Goal: Task Accomplishment & Management: Manage account settings

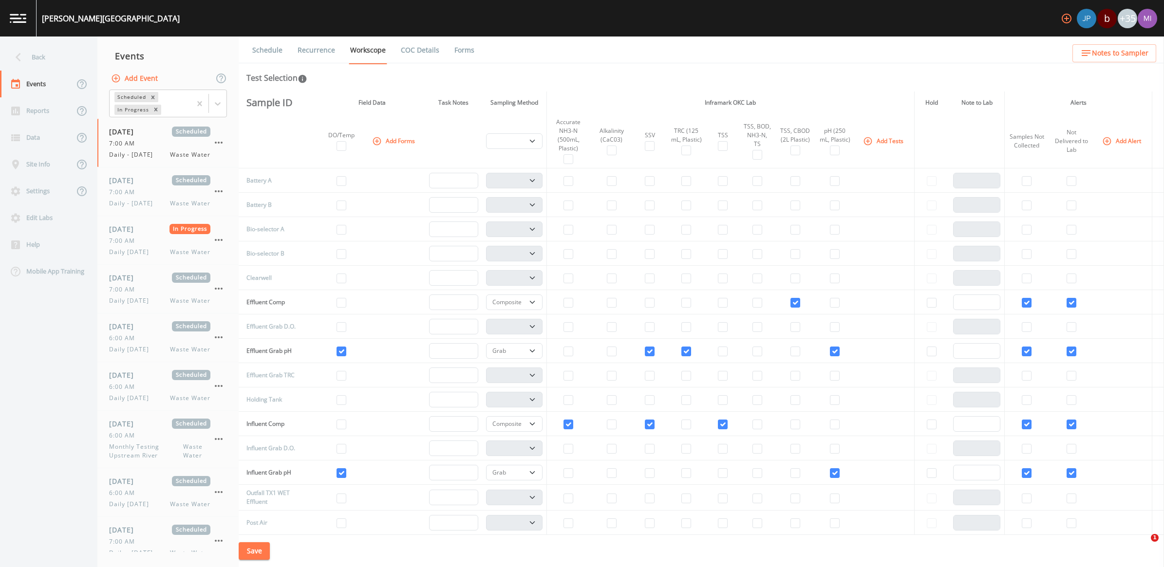
select select "b6a3c313-748b-4795-a028-792ad310bd60"
select select "092b3f94-5697-4c94-9891-da161916fdbb"
select select "b6a3c313-748b-4795-a028-792ad310bd60"
select select "092b3f94-5697-4c94-9891-da161916fdbb"
click at [45, 106] on div "Reports" at bounding box center [37, 110] width 74 height 27
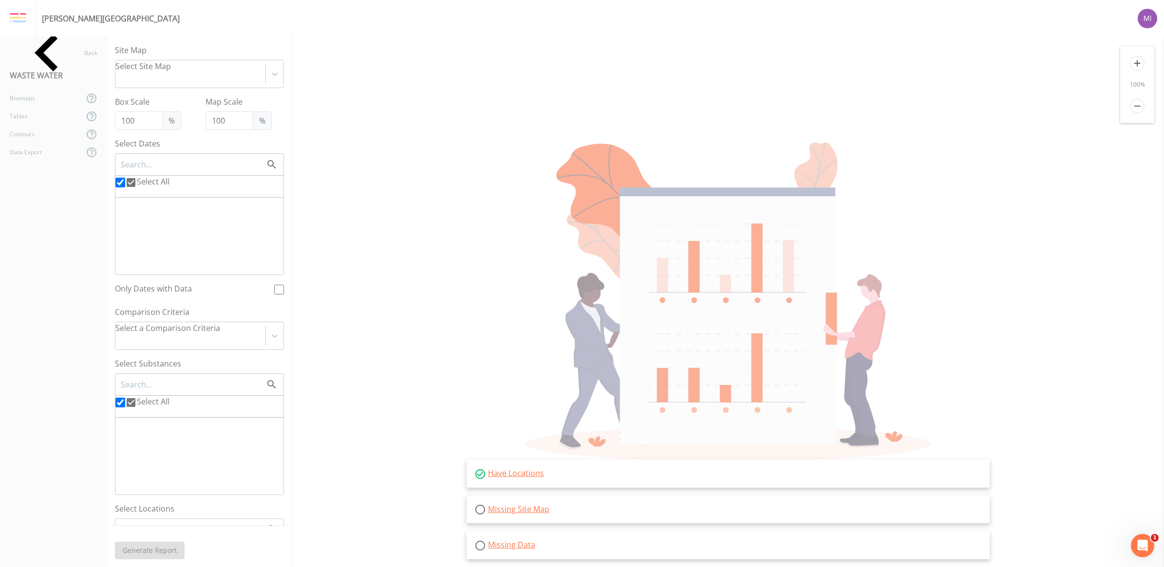
click at [22, 16] on img at bounding box center [18, 18] width 17 height 11
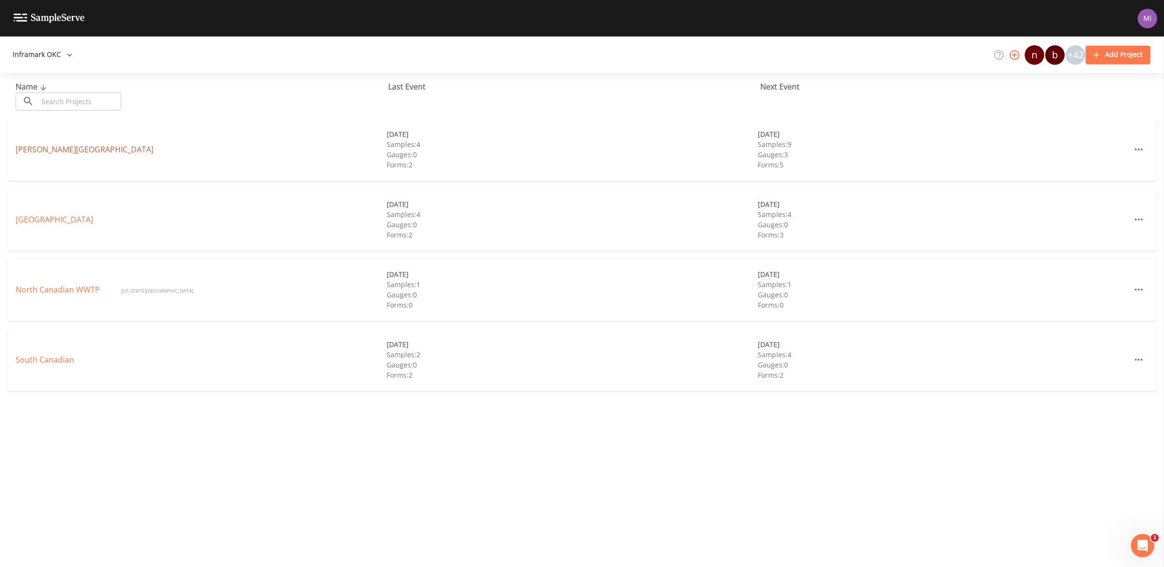
click at [37, 148] on link "[PERSON_NAME][GEOGRAPHIC_DATA]" at bounding box center [85, 149] width 138 height 11
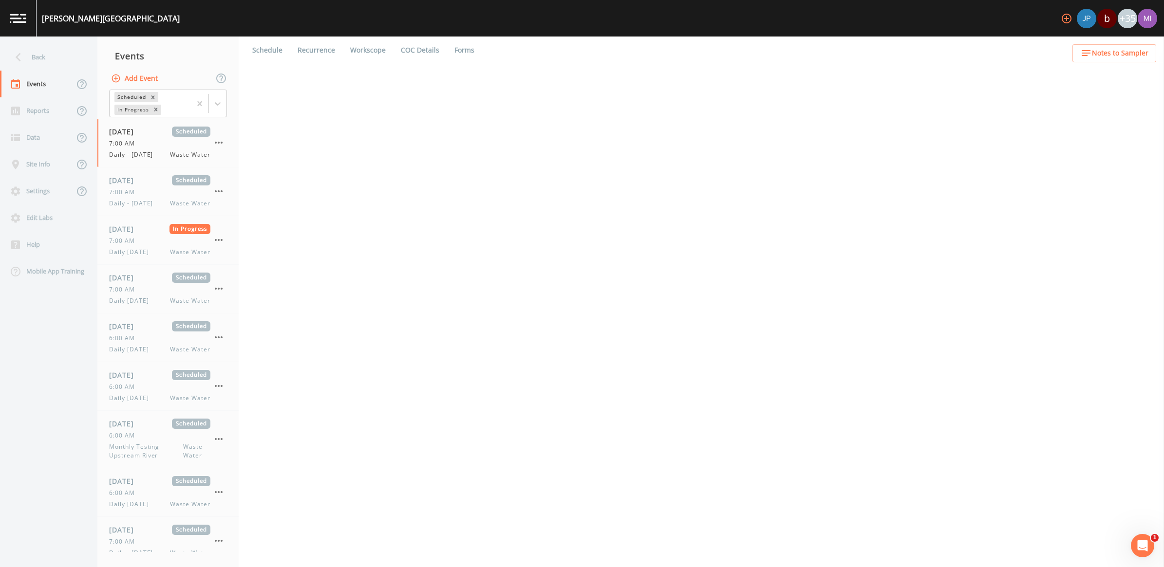
select select "b6a3c313-748b-4795-a028-792ad310bd60"
select select "092b3f94-5697-4c94-9891-da161916fdbb"
select select "b6a3c313-748b-4795-a028-792ad310bd60"
select select "092b3f94-5697-4c94-9891-da161916fdbb"
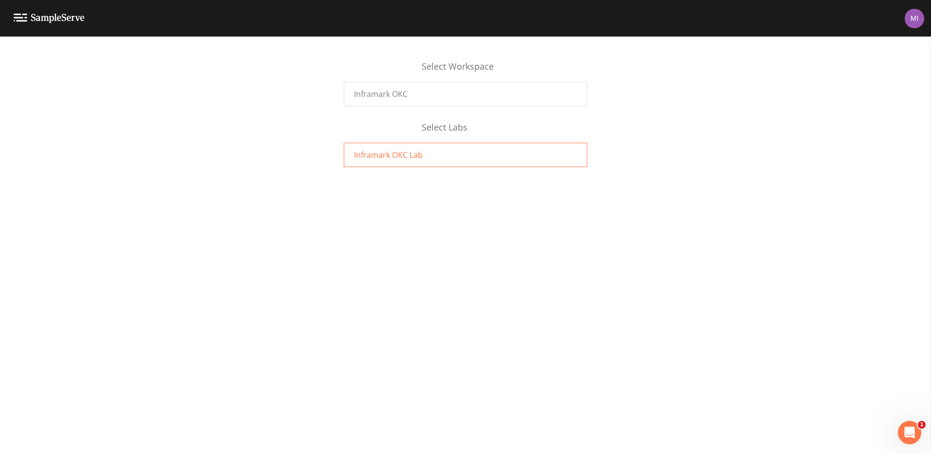
click at [419, 152] on span "Inframark OKC Lab" at bounding box center [388, 155] width 69 height 12
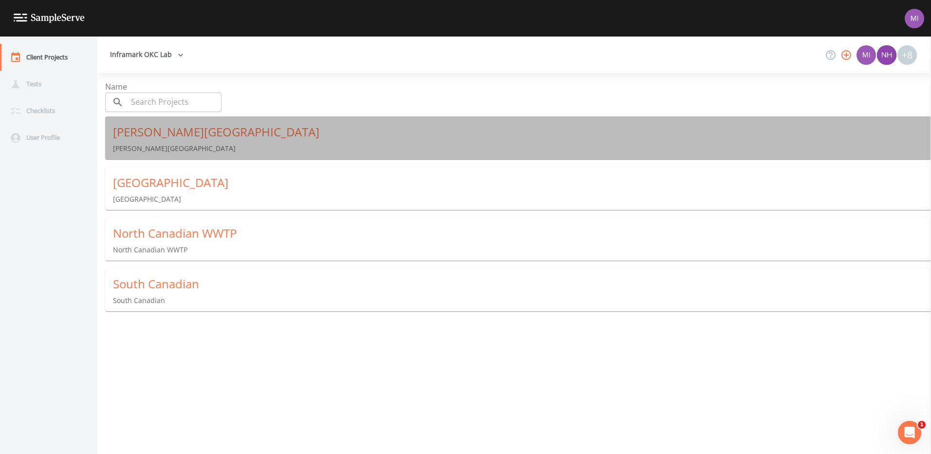
click at [174, 134] on div "[PERSON_NAME][GEOGRAPHIC_DATA]" at bounding box center [522, 132] width 818 height 16
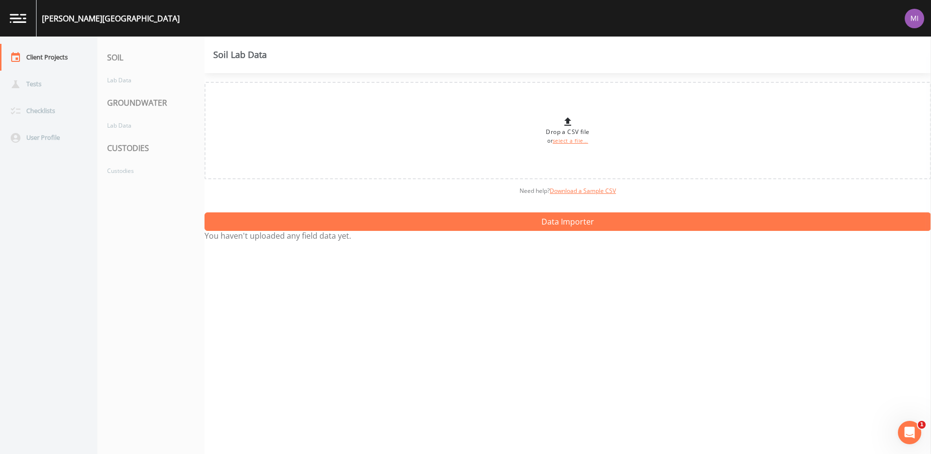
click at [124, 149] on div "CUSTODIES" at bounding box center [150, 147] width 107 height 27
click at [118, 163] on div "Custodies" at bounding box center [145, 171] width 97 height 18
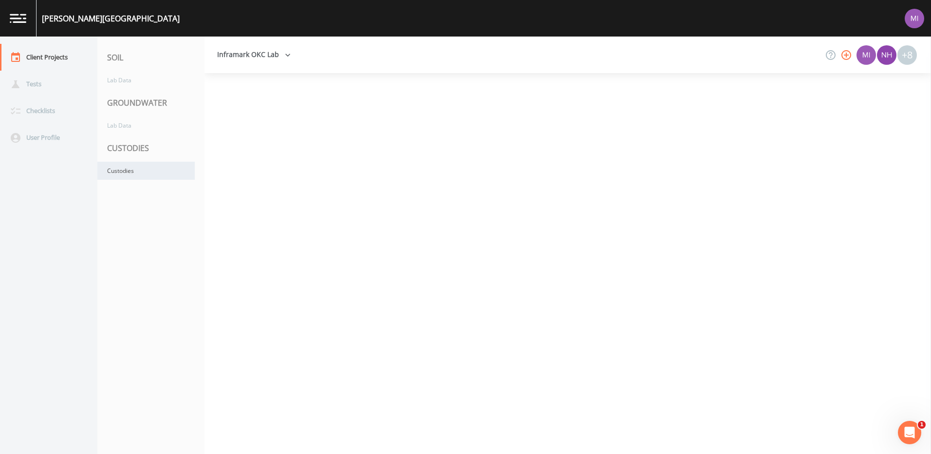
click at [130, 170] on div "Custodies" at bounding box center [145, 171] width 97 height 18
click at [118, 171] on div "Custodies" at bounding box center [145, 171] width 97 height 18
click at [278, 56] on button "Inframark OKC Lab" at bounding box center [253, 55] width 81 height 18
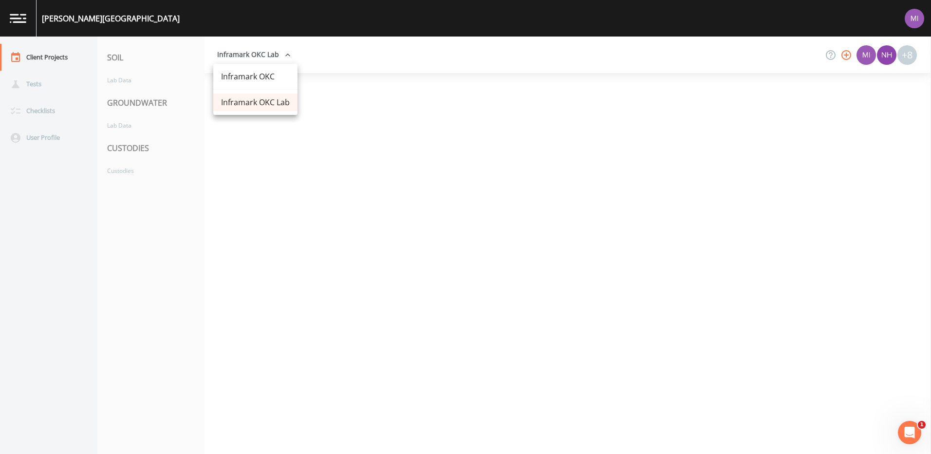
click at [262, 218] on div at bounding box center [465, 227] width 931 height 454
click at [16, 13] on link at bounding box center [18, 18] width 37 height 37
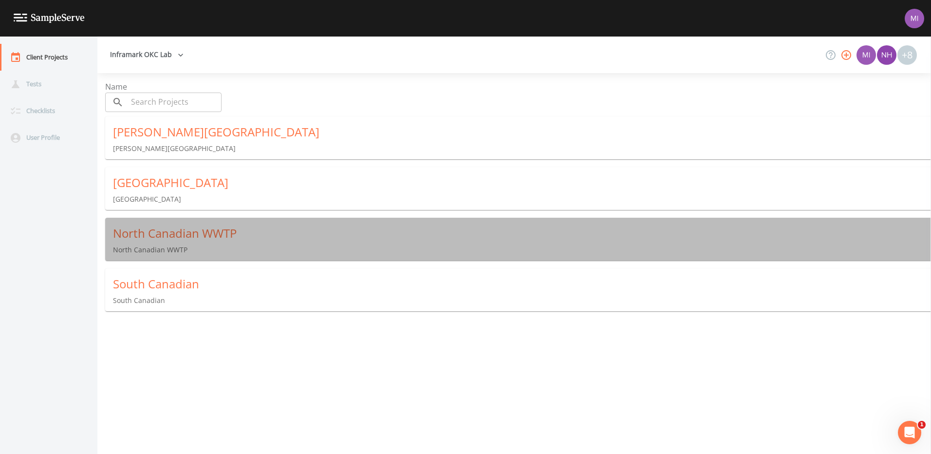
click at [165, 235] on div "North Canadian WWTP" at bounding box center [522, 233] width 818 height 16
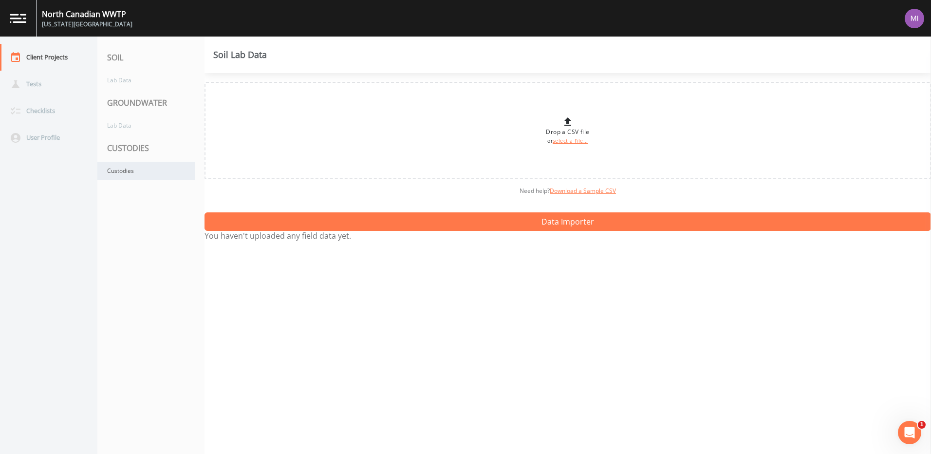
click at [120, 170] on div "Custodies" at bounding box center [145, 171] width 97 height 18
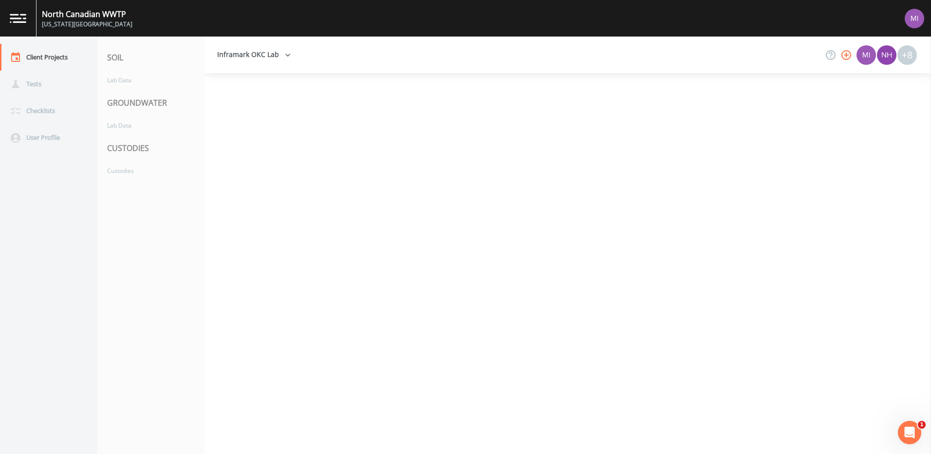
click at [11, 12] on link at bounding box center [18, 18] width 37 height 37
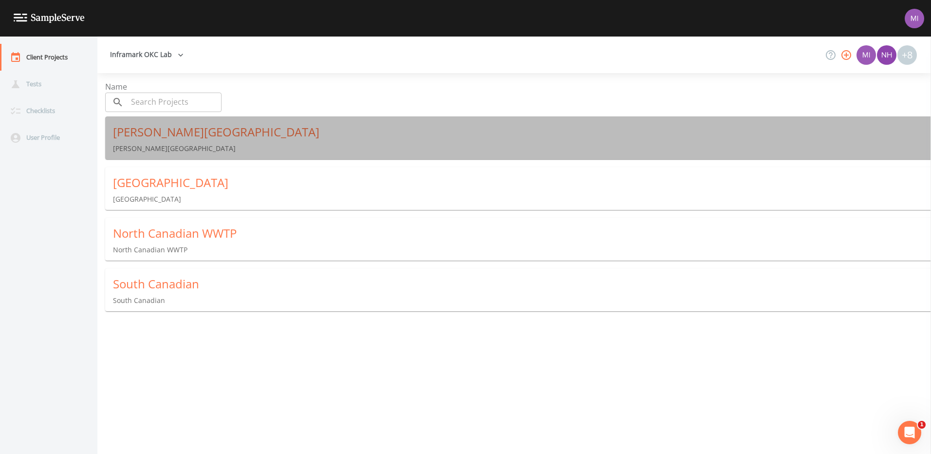
click at [145, 133] on div "[PERSON_NAME][GEOGRAPHIC_DATA]" at bounding box center [522, 132] width 818 height 16
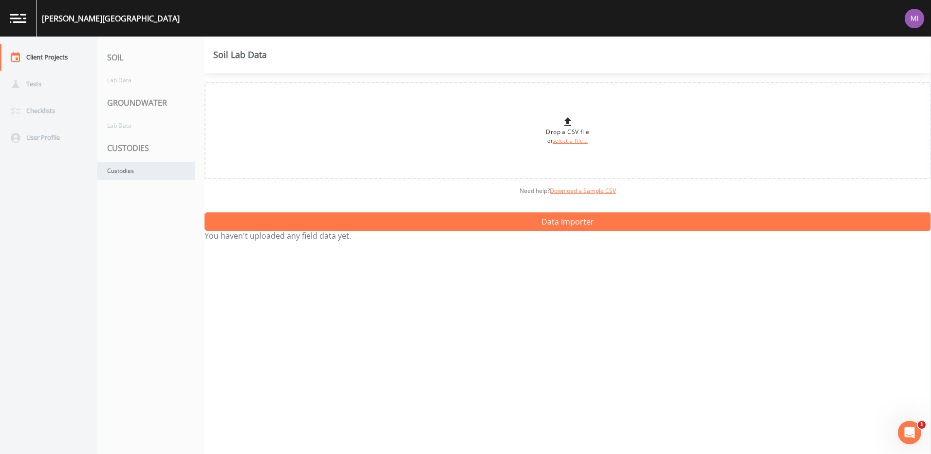
click at [125, 171] on div "Custodies" at bounding box center [145, 171] width 97 height 18
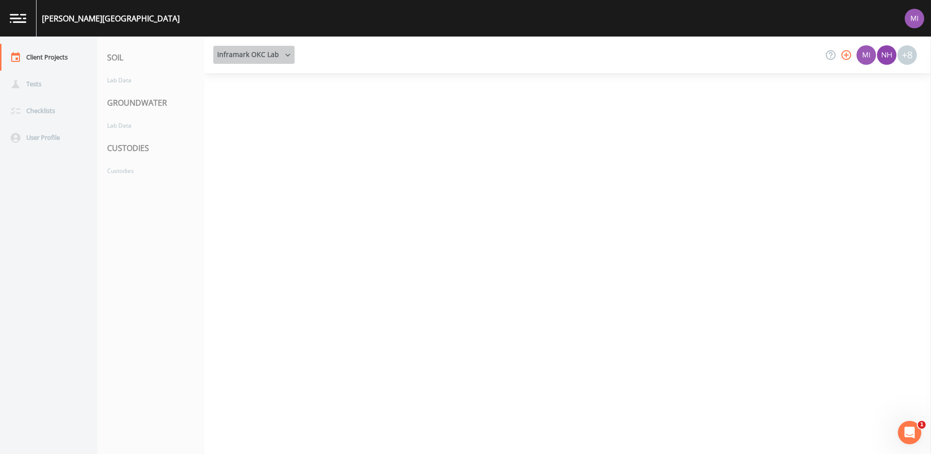
click at [289, 53] on icon "button" at bounding box center [288, 55] width 10 height 10
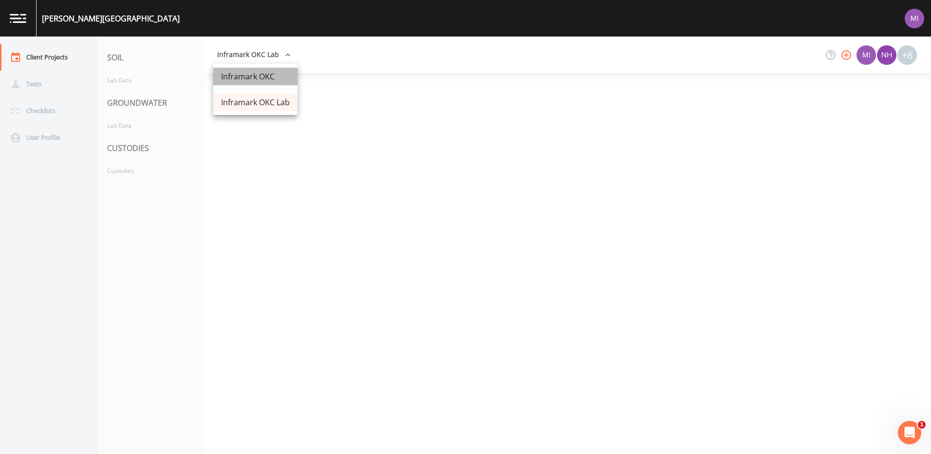
click at [242, 81] on link "Inframark OKC" at bounding box center [255, 77] width 84 height 18
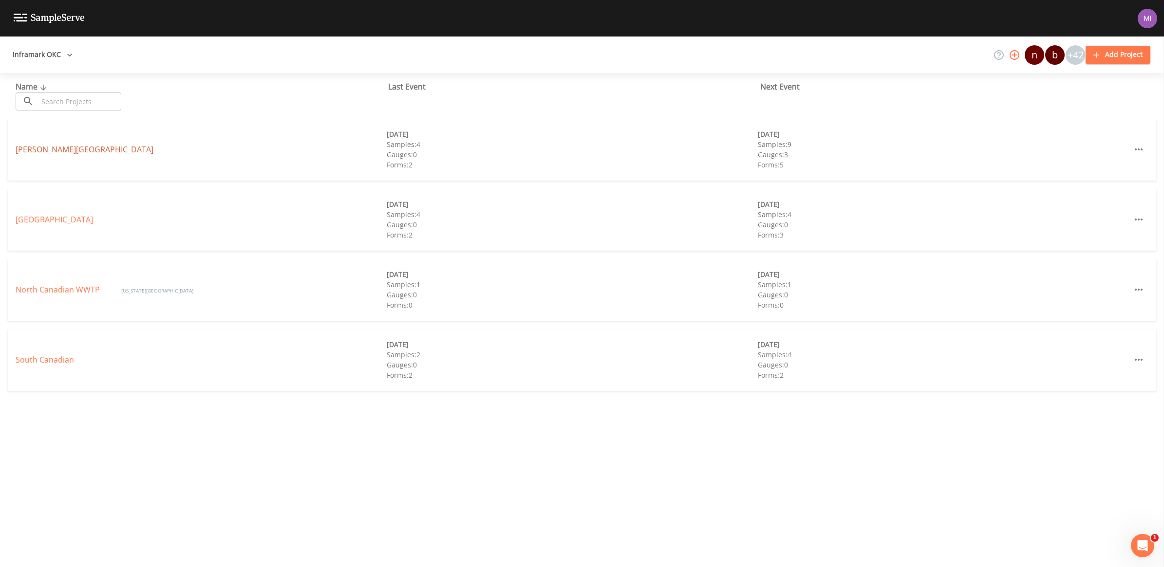
click at [51, 149] on link "[PERSON_NAME][GEOGRAPHIC_DATA]" at bounding box center [85, 149] width 138 height 11
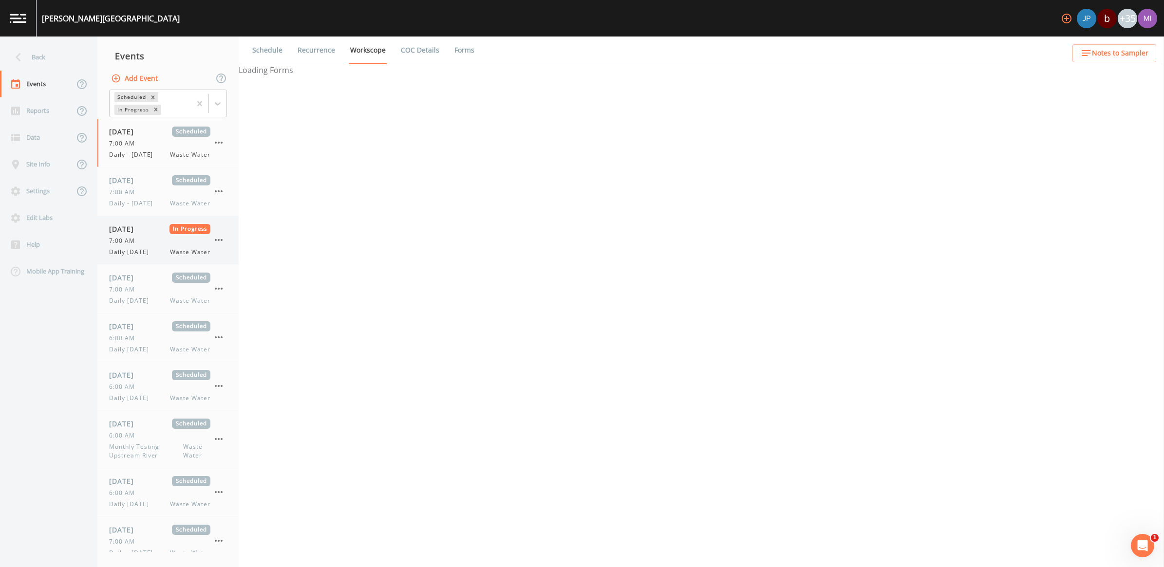
select select "b6a3c313-748b-4795-a028-792ad310bd60"
select select "092b3f94-5697-4c94-9891-da161916fdbb"
select select "b6a3c313-748b-4795-a028-792ad310bd60"
select select "092b3f94-5697-4c94-9891-da161916fdbb"
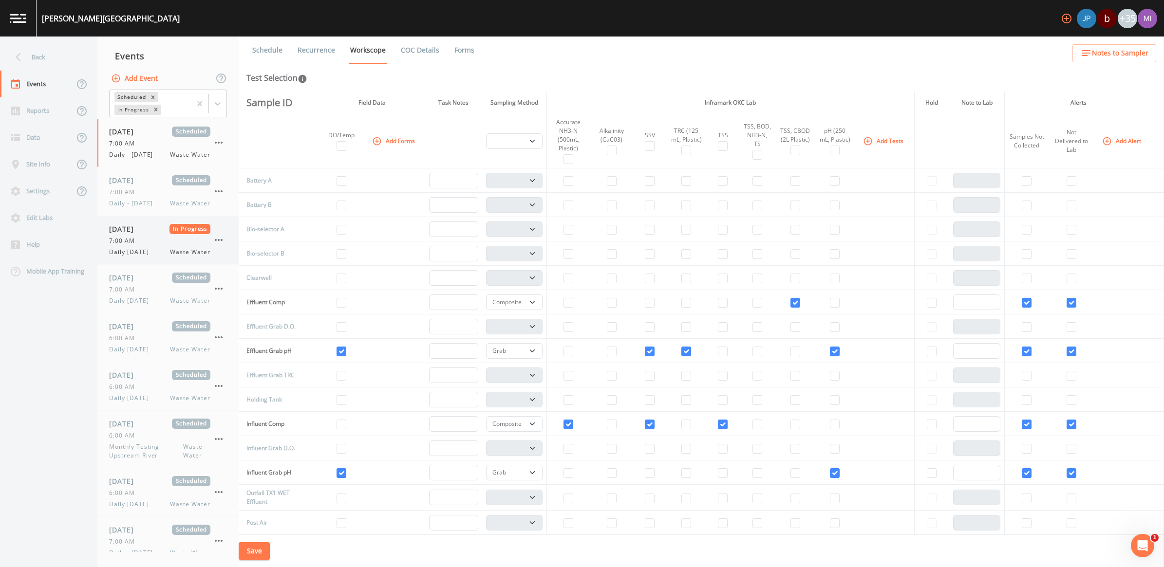
click at [135, 241] on span "7:00 AM" at bounding box center [125, 241] width 32 height 9
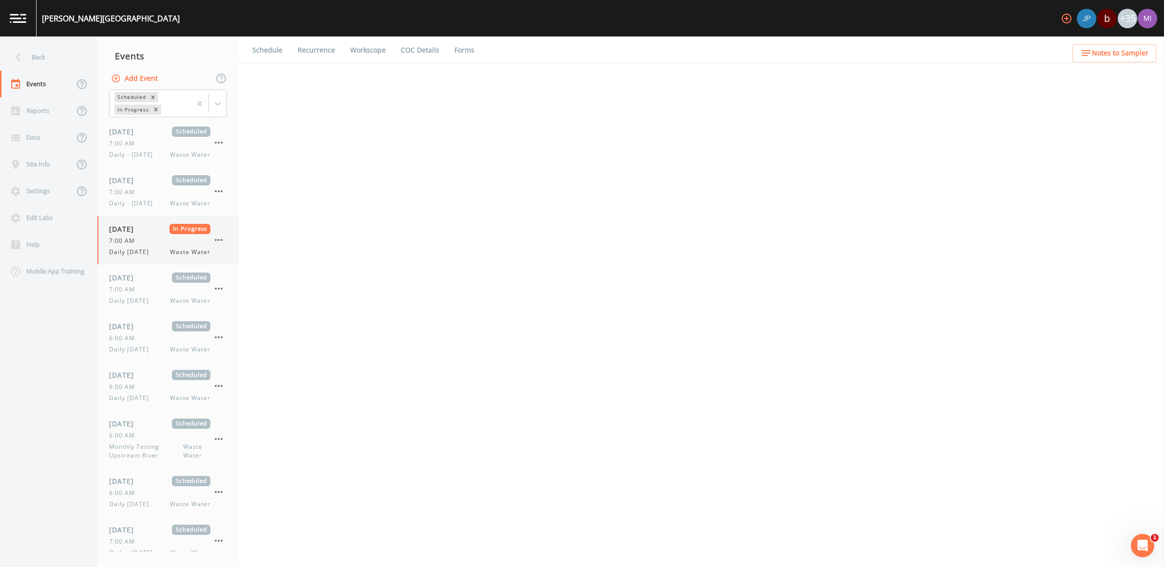
select select "092b3f94-5697-4c94-9891-da161916fdbb"
select select "b6a3c313-748b-4795-a028-792ad310bd60"
select select "092b3f94-5697-4c94-9891-da161916fdbb"
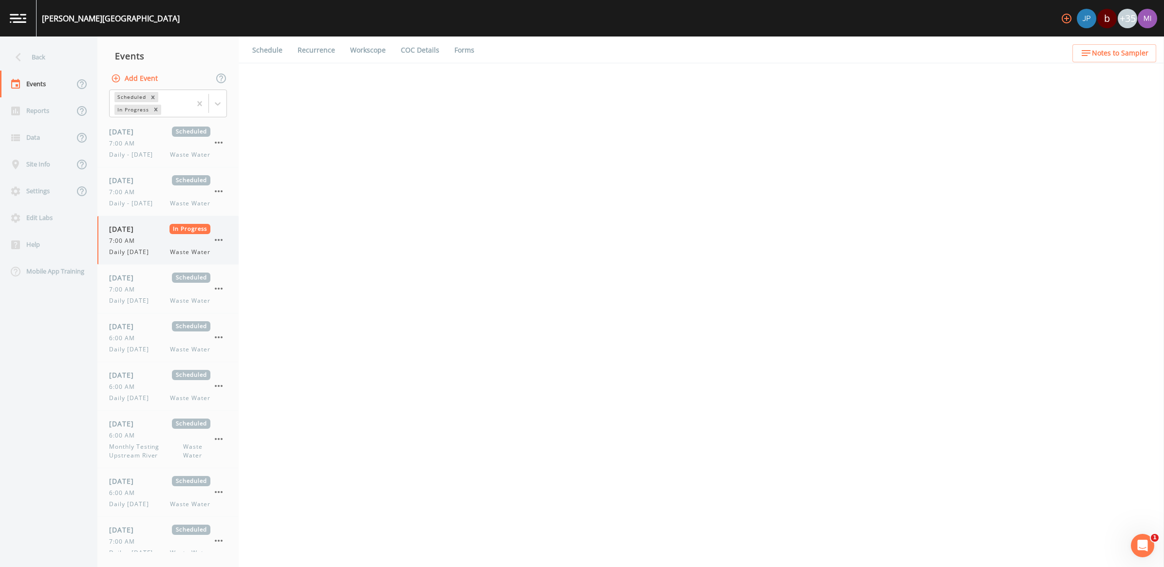
select select "b6a3c313-748b-4795-a028-792ad310bd60"
select select "092b3f94-5697-4c94-9891-da161916fdbb"
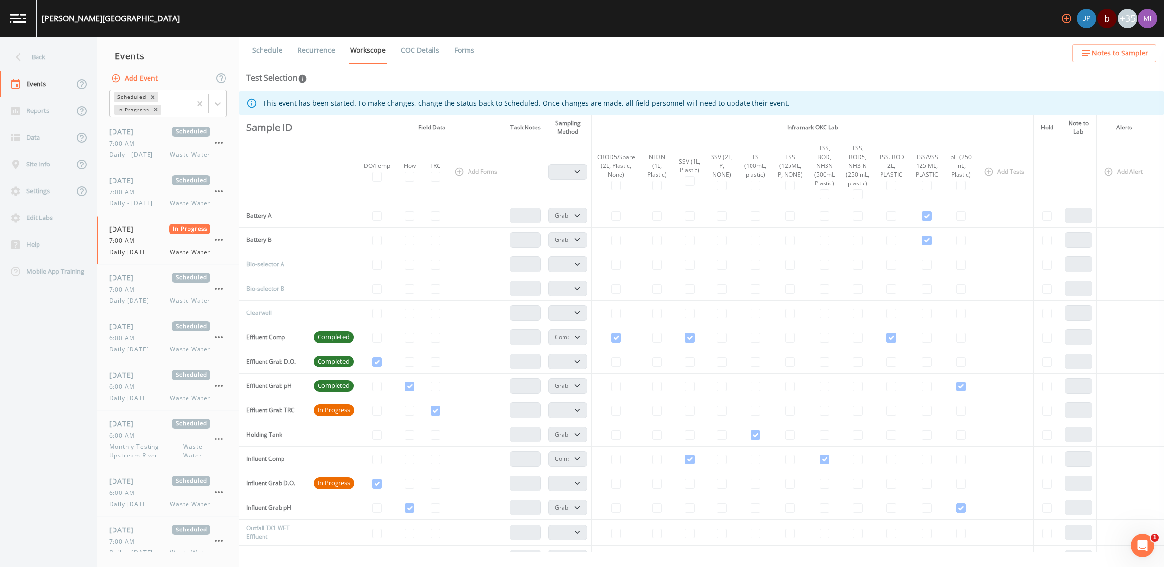
click at [427, 50] on link "COC Details" at bounding box center [419, 50] width 41 height 27
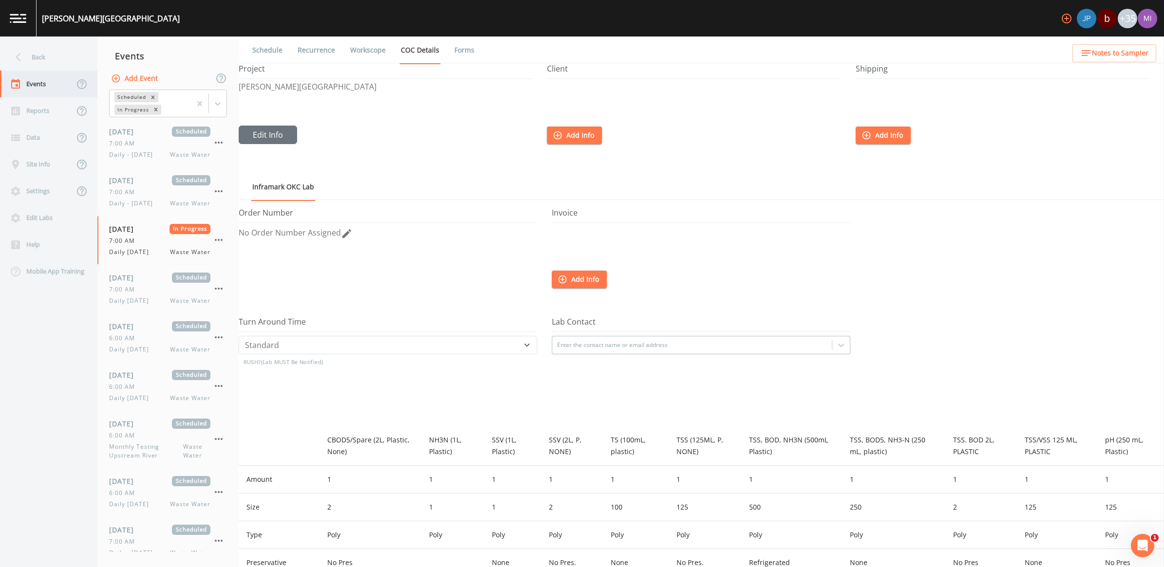
click at [35, 85] on div "Events" at bounding box center [37, 84] width 74 height 27
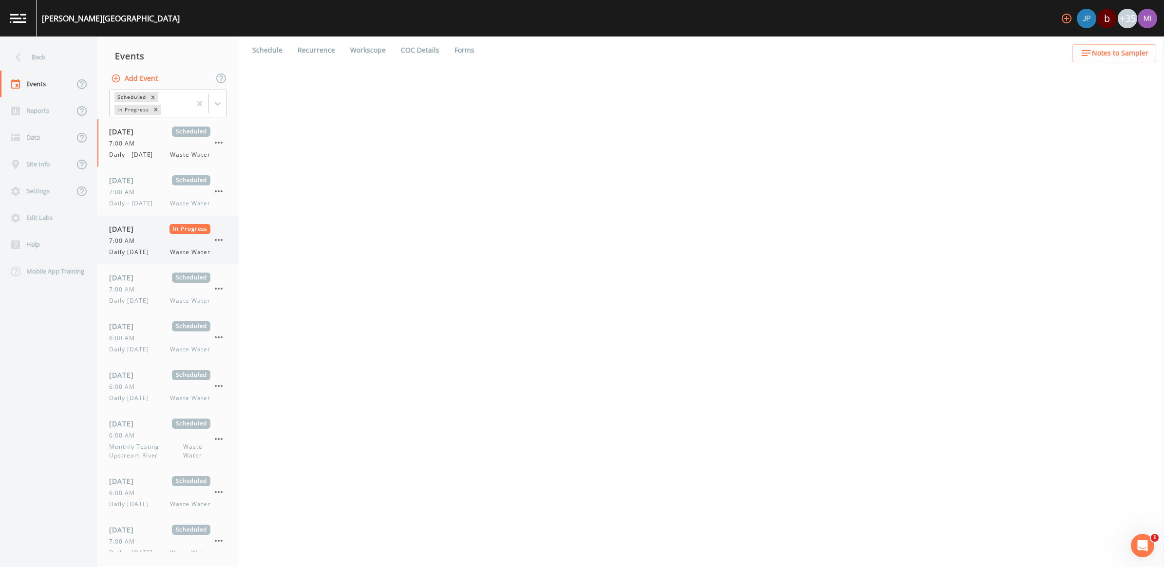
select select "b6a3c313-748b-4795-a028-792ad310bd60"
select select "092b3f94-5697-4c94-9891-da161916fdbb"
select select "b6a3c313-748b-4795-a028-792ad310bd60"
select select "092b3f94-5697-4c94-9891-da161916fdbb"
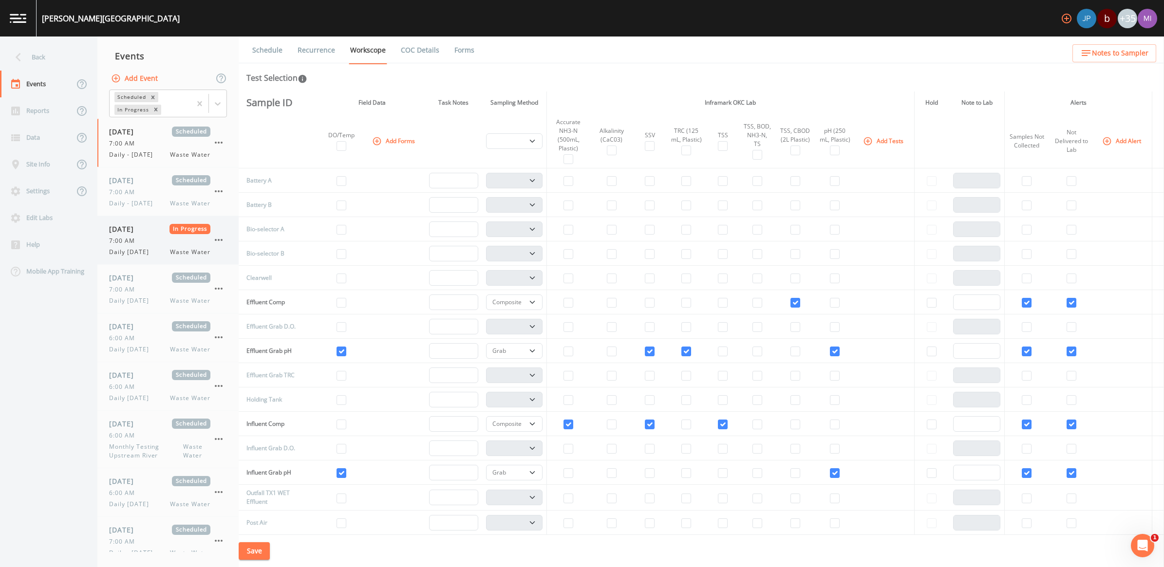
click at [147, 240] on div "7:00 AM" at bounding box center [159, 241] width 101 height 9
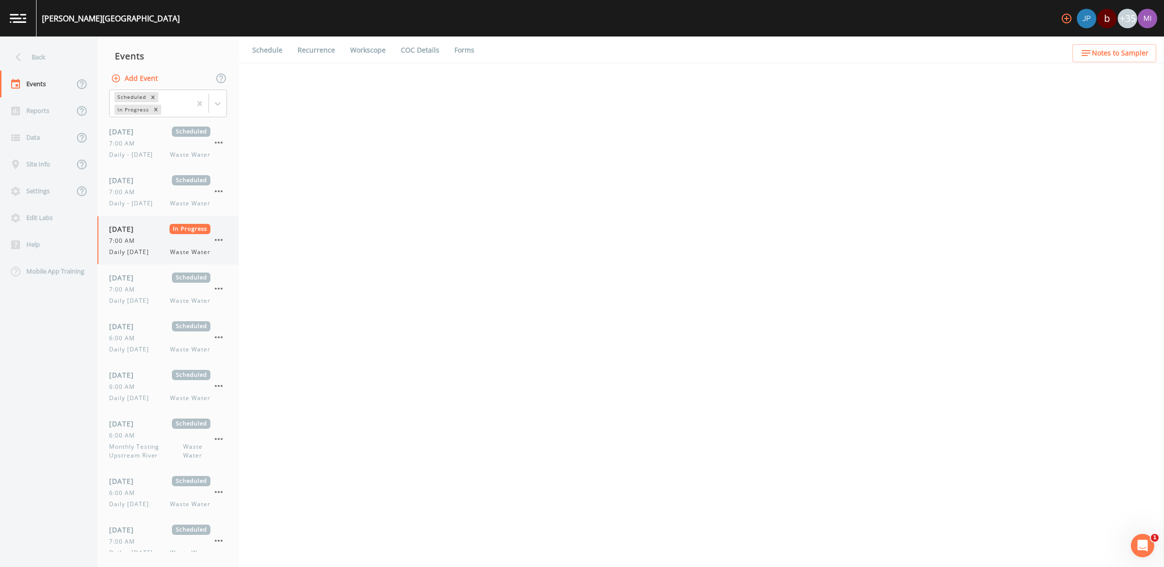
select select "092b3f94-5697-4c94-9891-da161916fdbb"
select select "b6a3c313-748b-4795-a028-792ad310bd60"
select select "092b3f94-5697-4c94-9891-da161916fdbb"
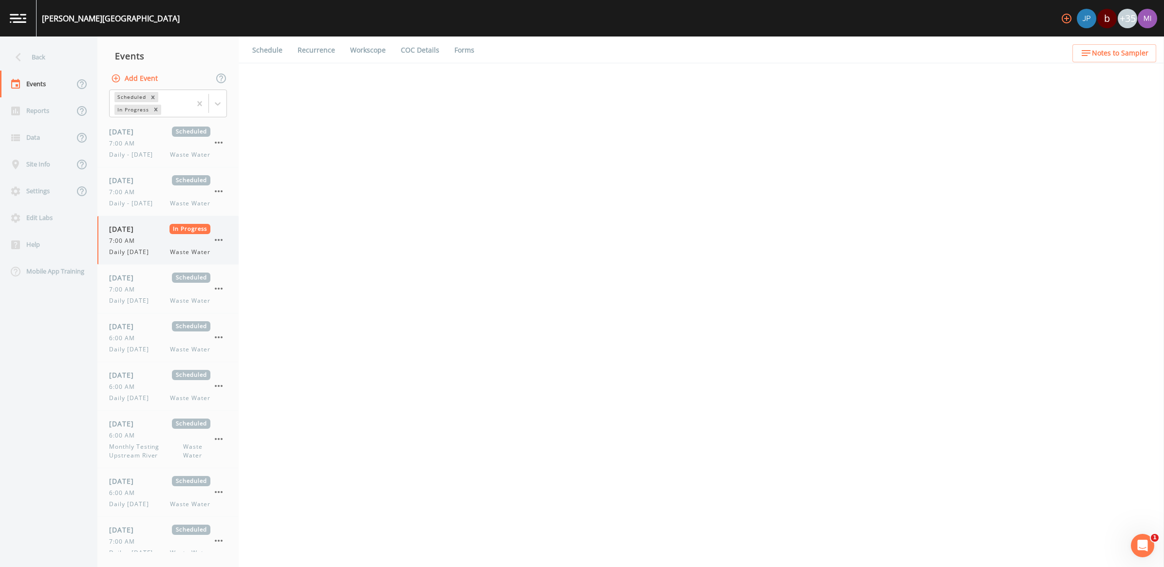
select select "b6a3c313-748b-4795-a028-792ad310bd60"
select select "092b3f94-5697-4c94-9891-da161916fdbb"
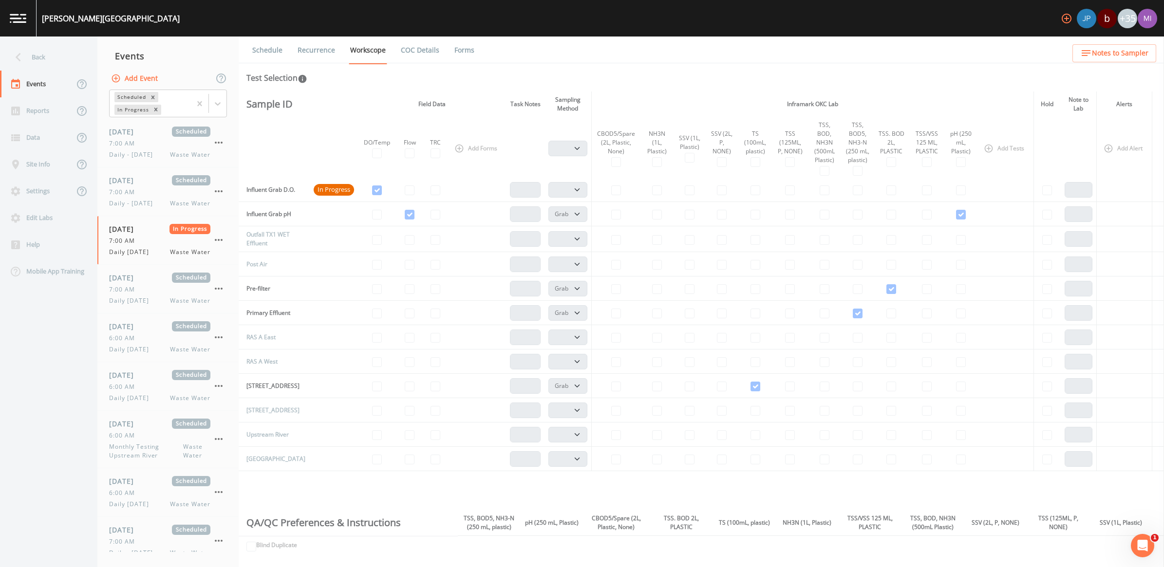
scroll to position [322, 0]
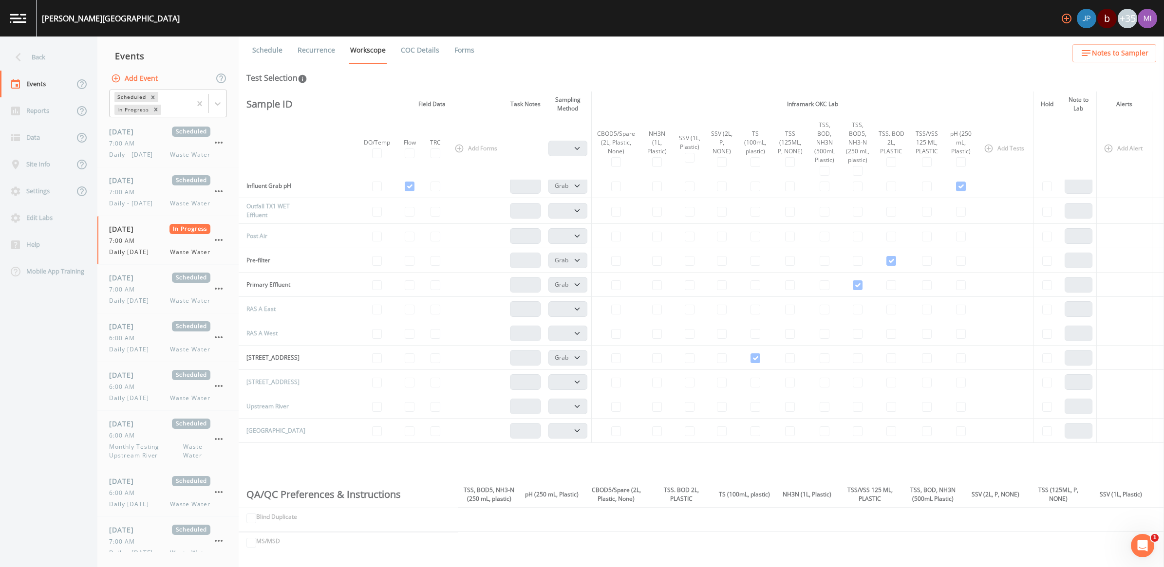
click at [714, 152] on div "SSV (2L, P, NONE)" at bounding box center [722, 143] width 24 height 26
click at [132, 286] on span "7:00 AM" at bounding box center [125, 289] width 32 height 9
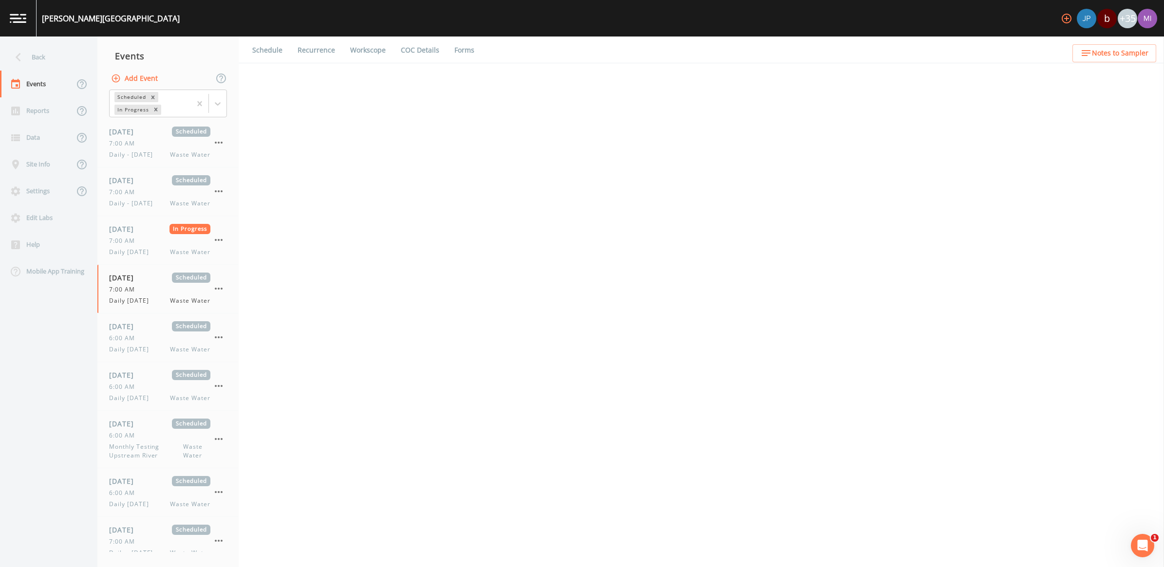
select select "092b3f94-5697-4c94-9891-da161916fdbb"
select select "b6a3c313-748b-4795-a028-792ad310bd60"
select select "092b3f94-5697-4c94-9891-da161916fdbb"
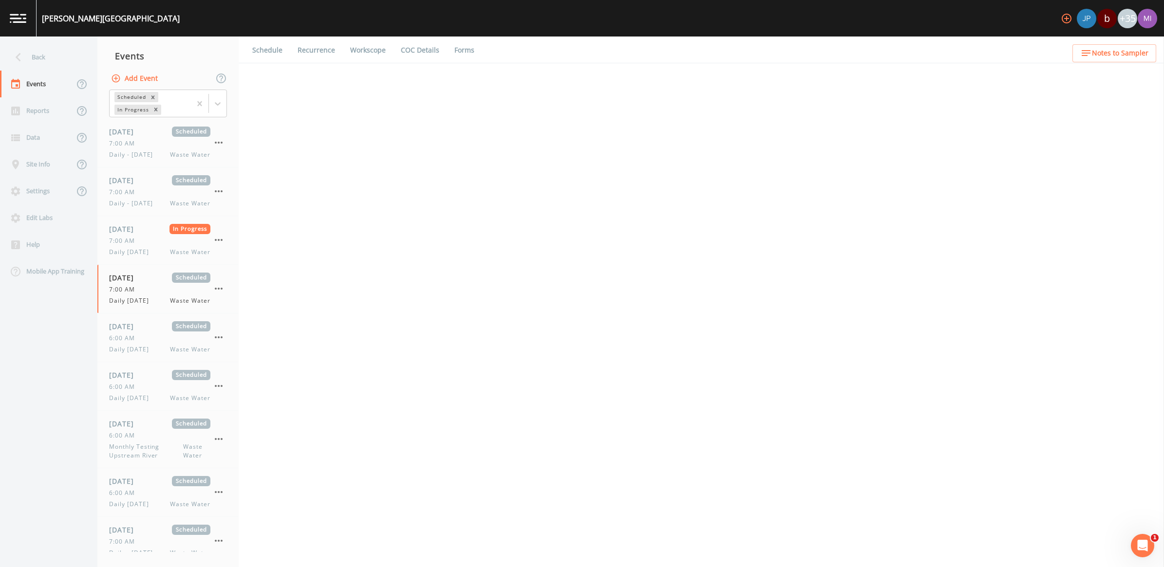
select select "b6a3c313-748b-4795-a028-792ad310bd60"
select select "092b3f94-5697-4c94-9891-da161916fdbb"
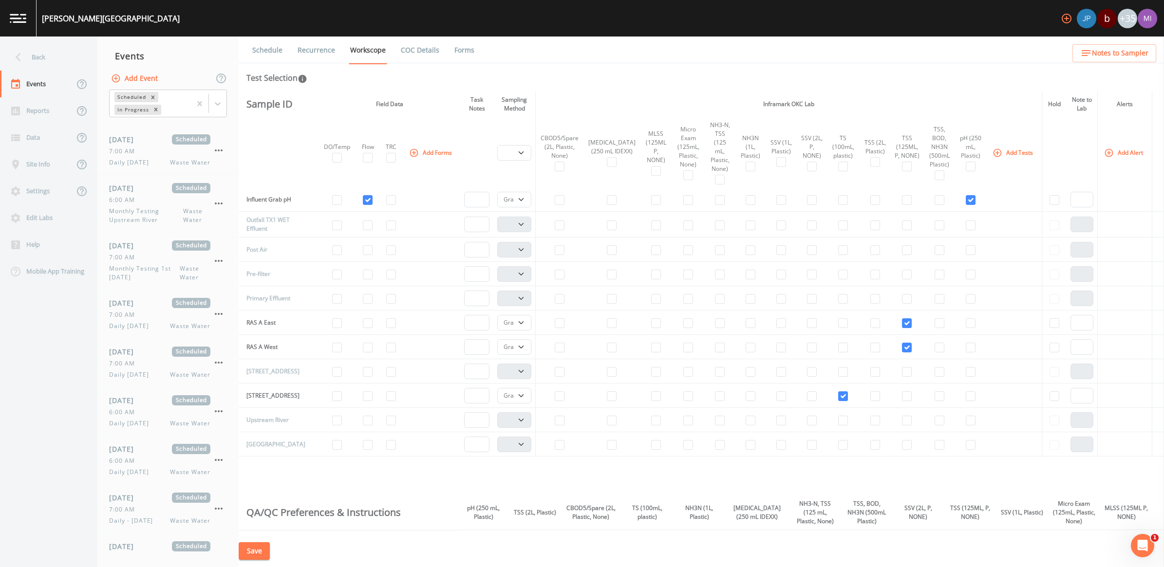
scroll to position [476, 0]
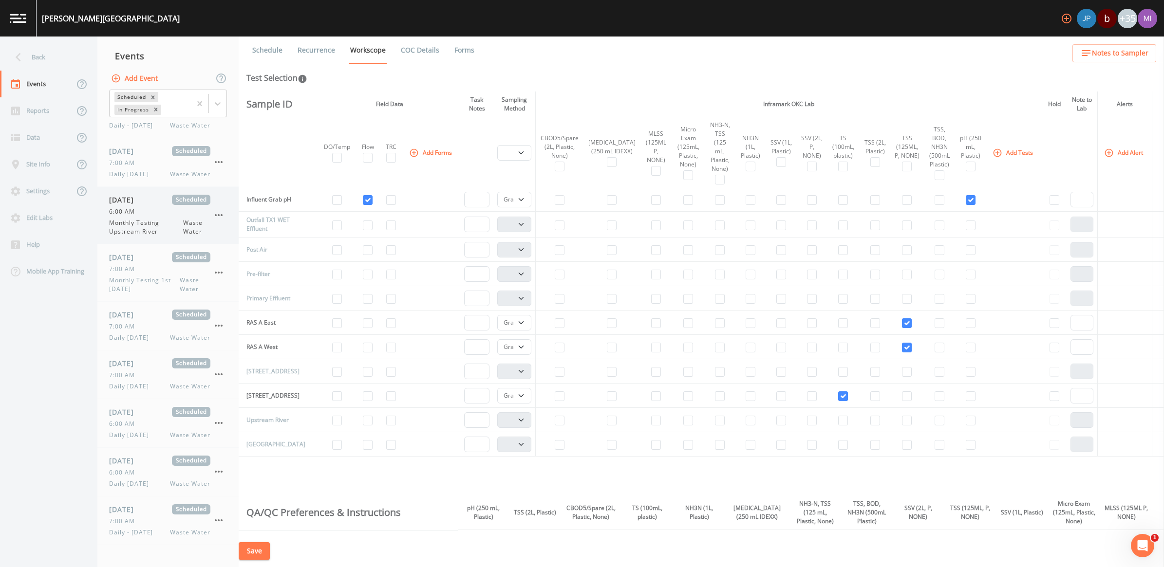
click at [162, 217] on div "[DATE] Scheduled 6:00 AM Monthly Testing Upstream River Waste Water" at bounding box center [159, 215] width 101 height 41
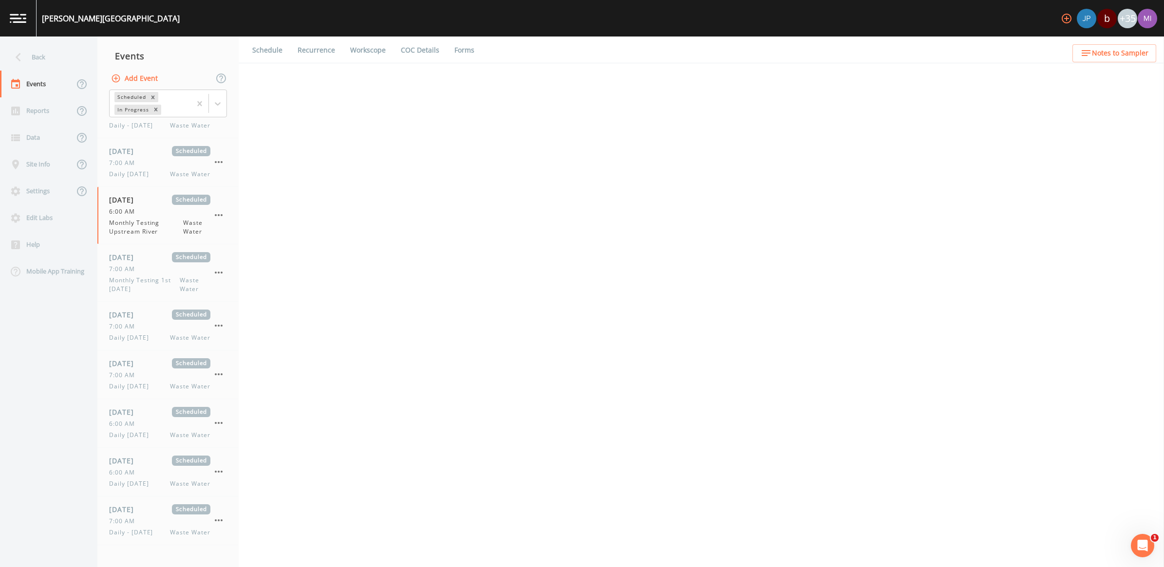
select select "b6a3c313-748b-4795-a028-792ad310bd60"
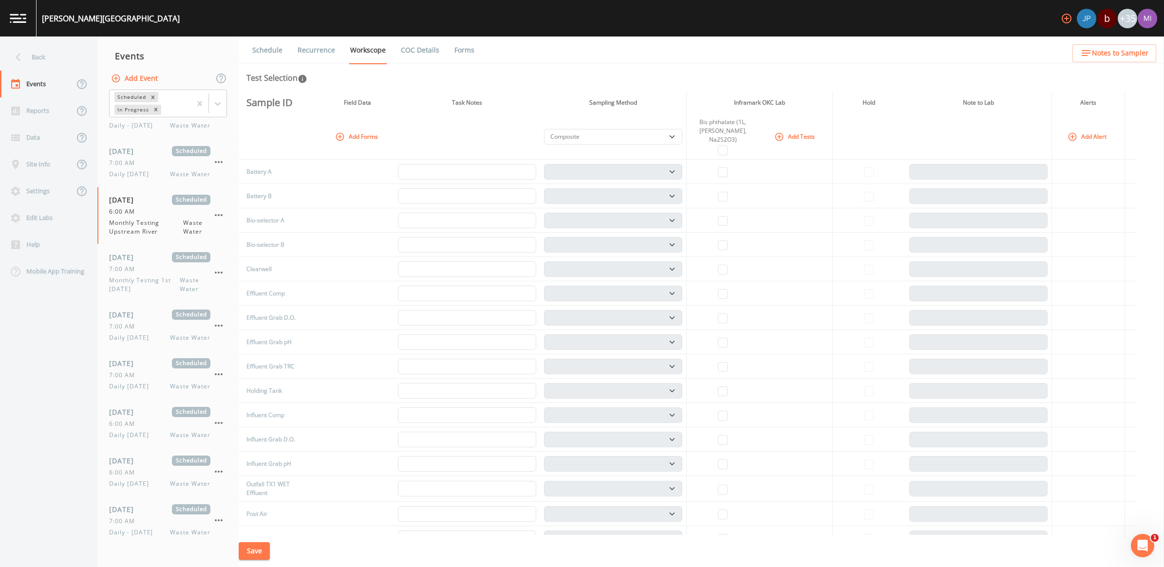
click at [274, 52] on link "Schedule" at bounding box center [267, 50] width 33 height 27
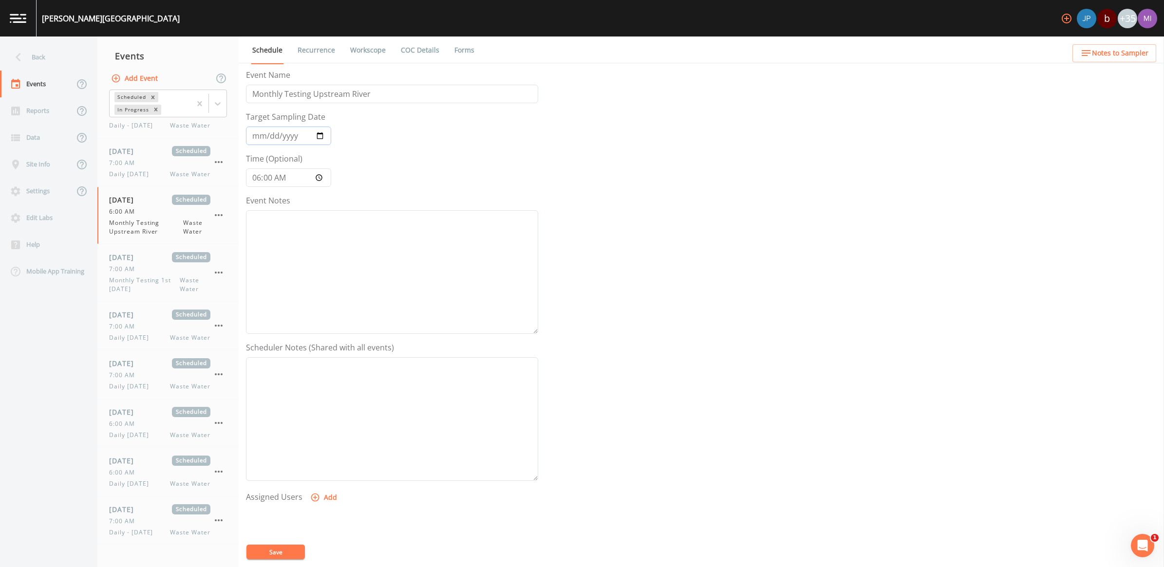
click at [324, 135] on input "[DATE]" at bounding box center [288, 136] width 85 height 19
type input "[DATE]"
click at [270, 550] on button "Save" at bounding box center [275, 552] width 58 height 15
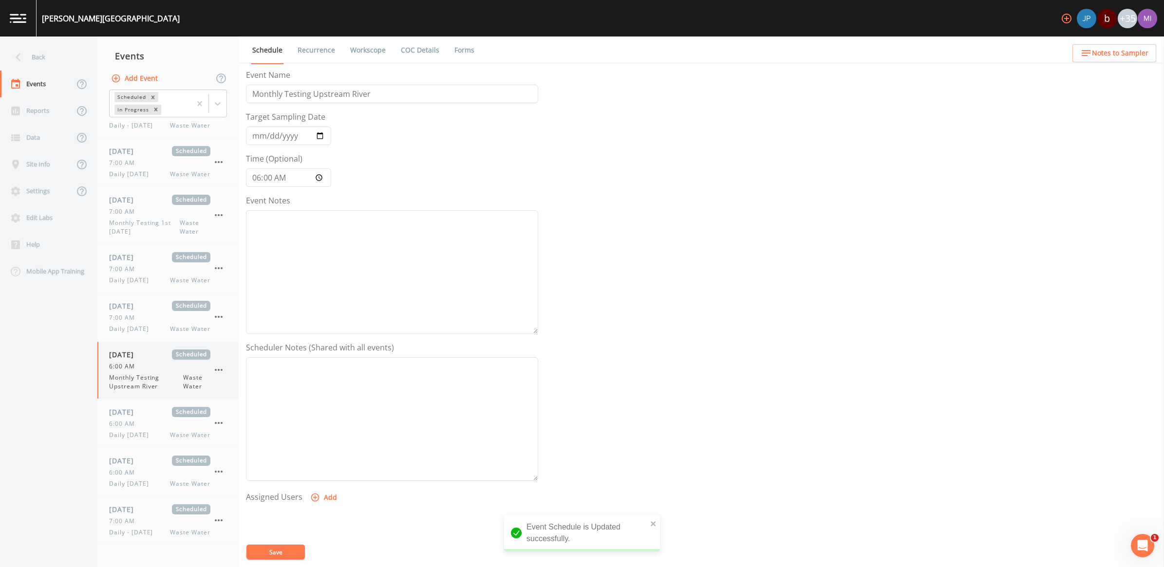
click at [137, 384] on span "Monthly Testing Upstream River" at bounding box center [146, 382] width 74 height 18
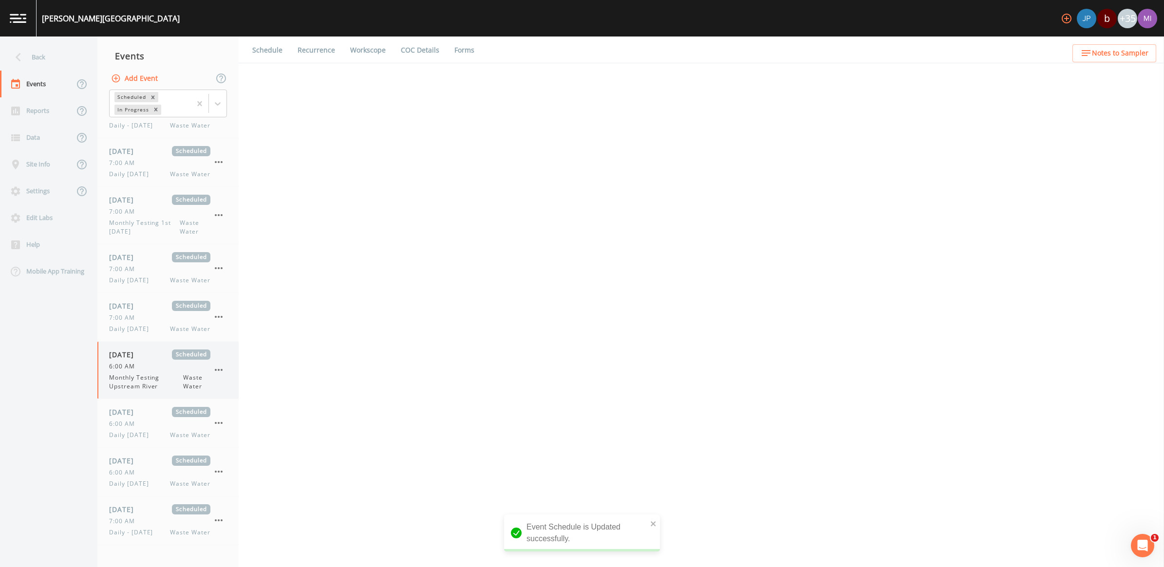
select select "b6a3c313-748b-4795-a028-792ad310bd60"
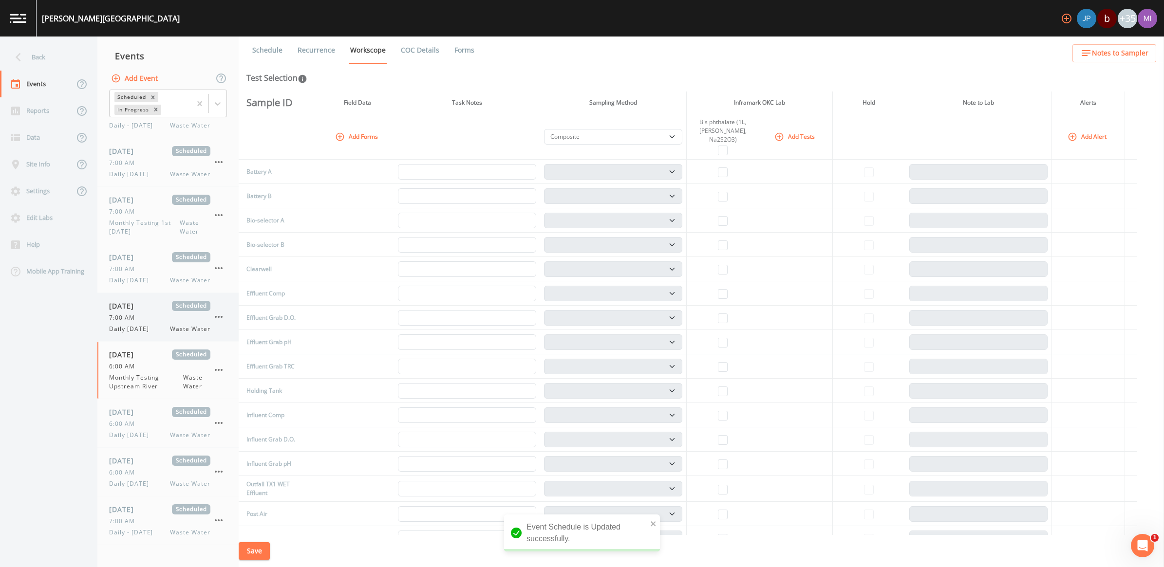
click at [137, 322] on span "7:00 AM" at bounding box center [125, 318] width 32 height 9
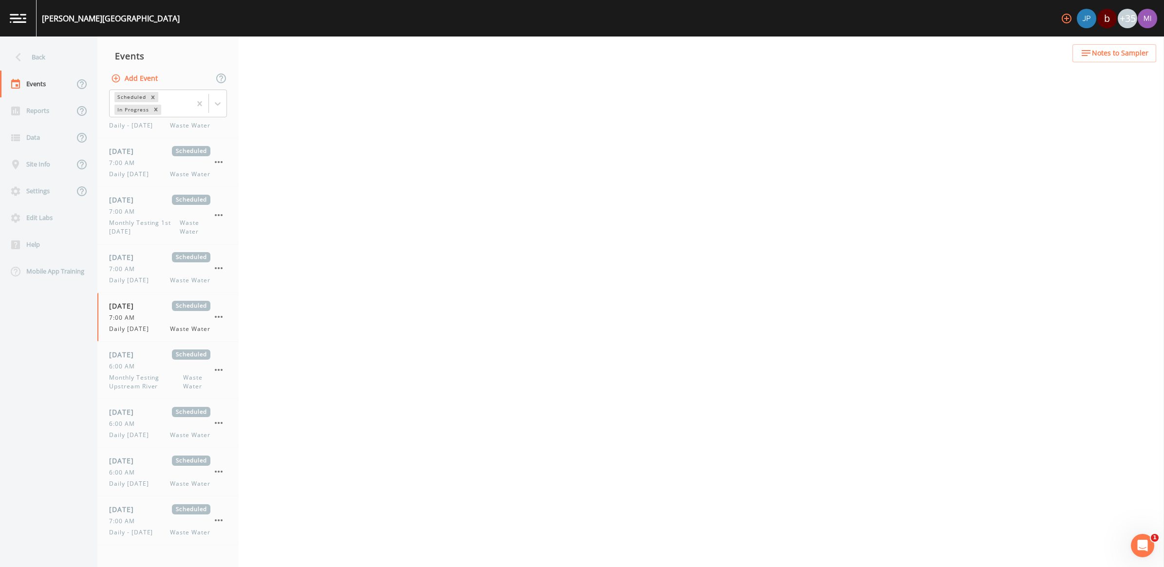
select select "092b3f94-5697-4c94-9891-da161916fdbb"
select select "b6a3c313-748b-4795-a028-792ad310bd60"
select select "092b3f94-5697-4c94-9891-da161916fdbb"
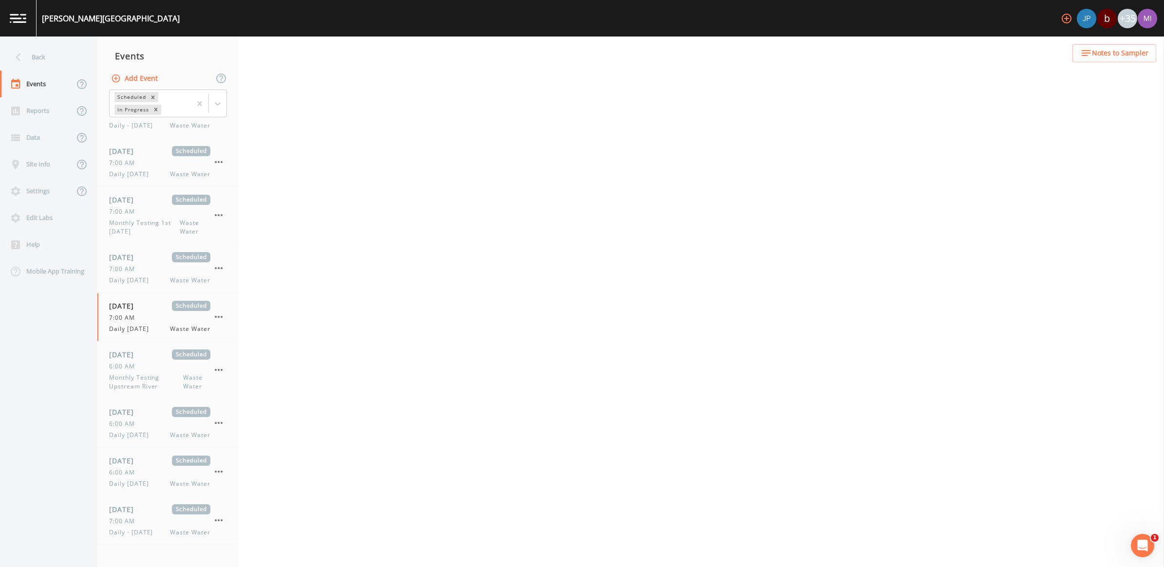
select select "b6a3c313-748b-4795-a028-792ad310bd60"
select select "092b3f94-5697-4c94-9891-da161916fdbb"
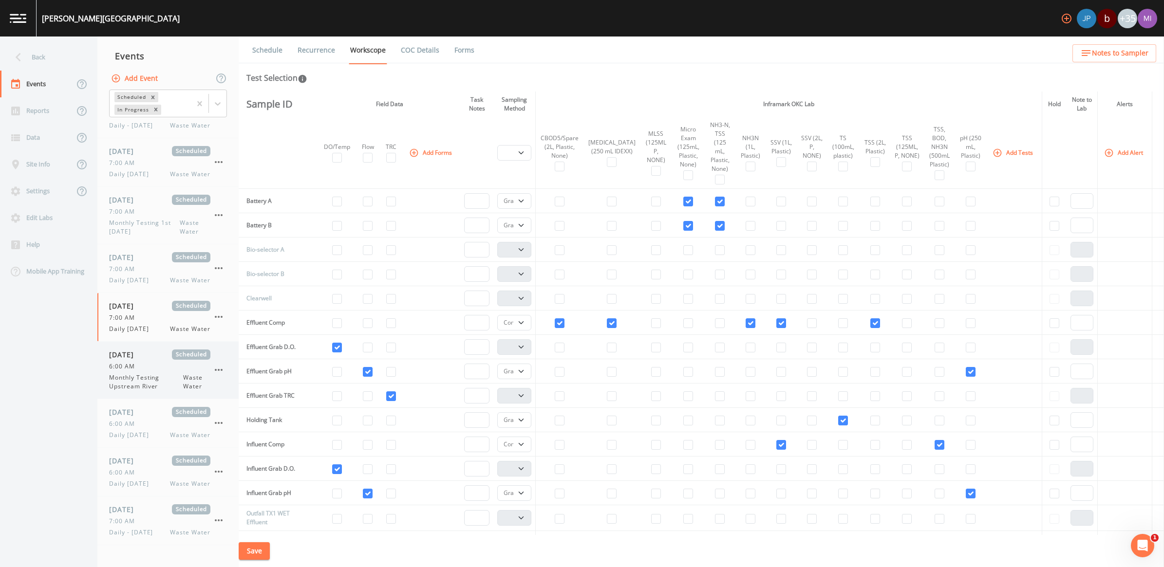
click at [149, 385] on span "Monthly Testing Upstream River" at bounding box center [146, 382] width 74 height 18
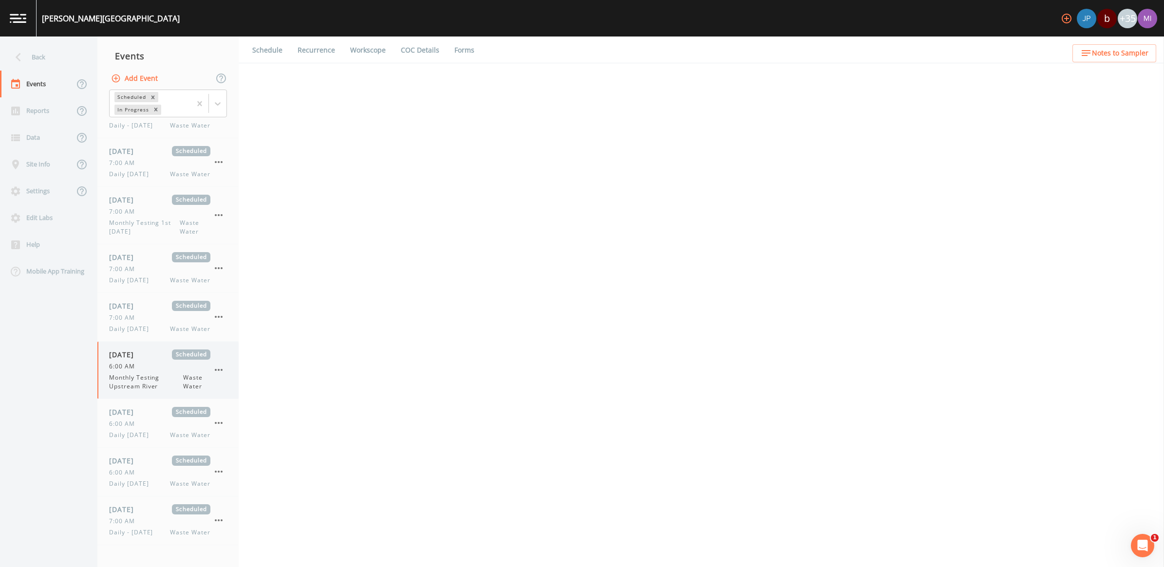
select select "b6a3c313-748b-4795-a028-792ad310bd60"
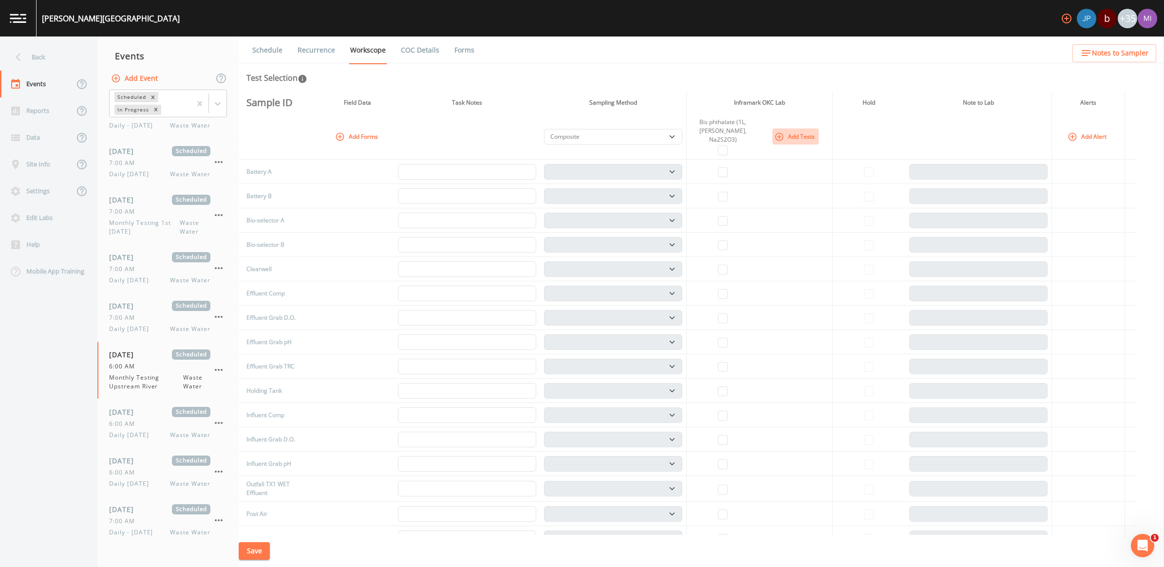
click at [790, 131] on button "Add Tests" at bounding box center [795, 137] width 46 height 16
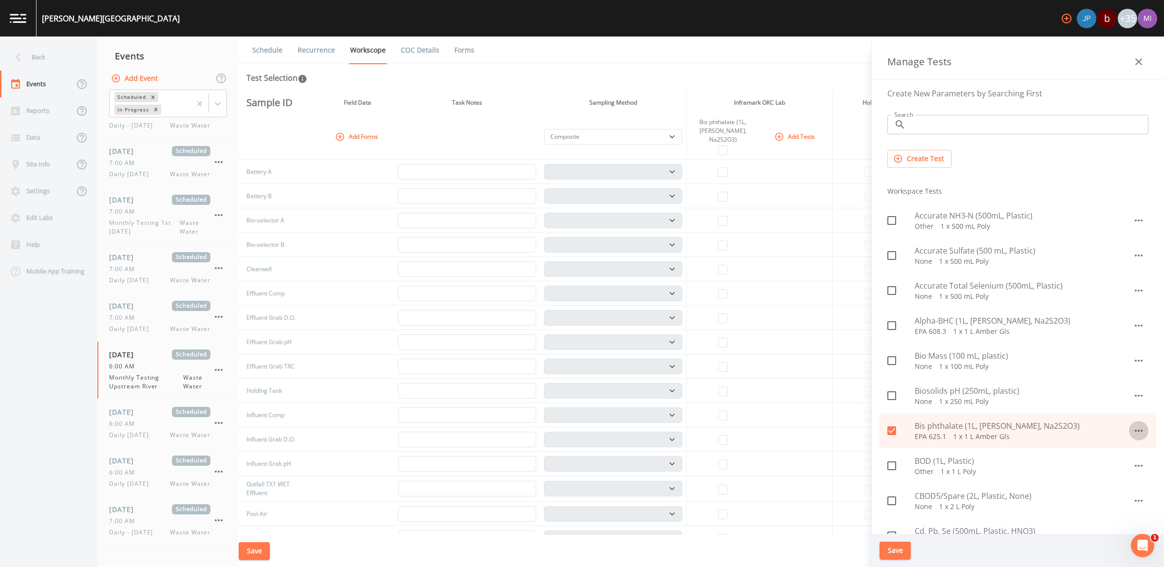
click at [1133, 431] on icon "button" at bounding box center [1139, 431] width 12 height 12
click at [1126, 449] on li "Edit" at bounding box center [1127, 454] width 57 height 18
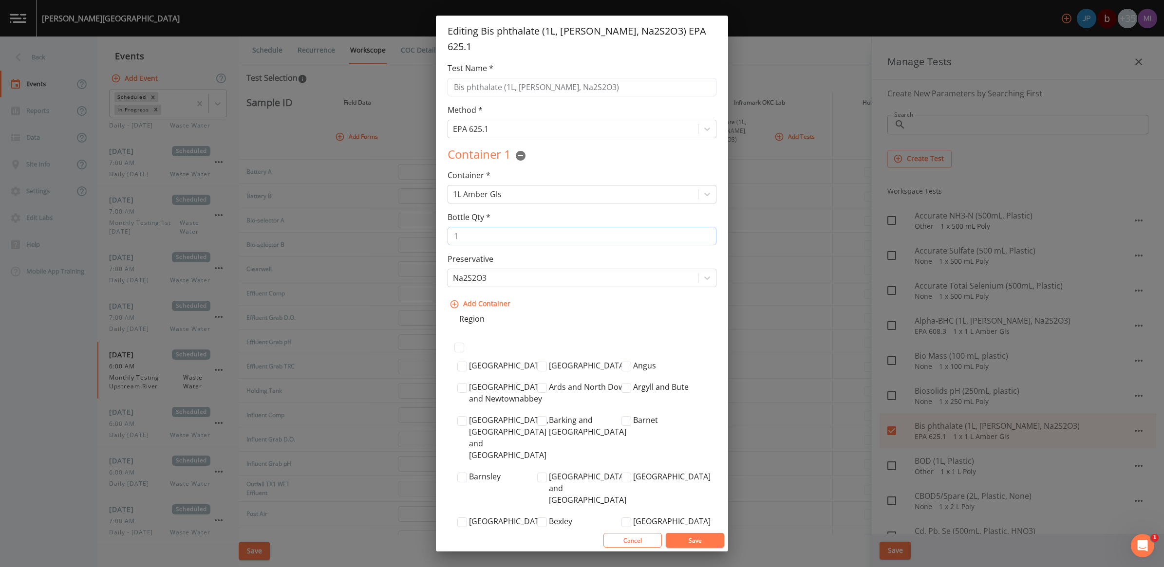
click at [467, 237] on input "1" at bounding box center [581, 236] width 269 height 19
type input "5"
click at [700, 540] on button "Save" at bounding box center [695, 540] width 58 height 15
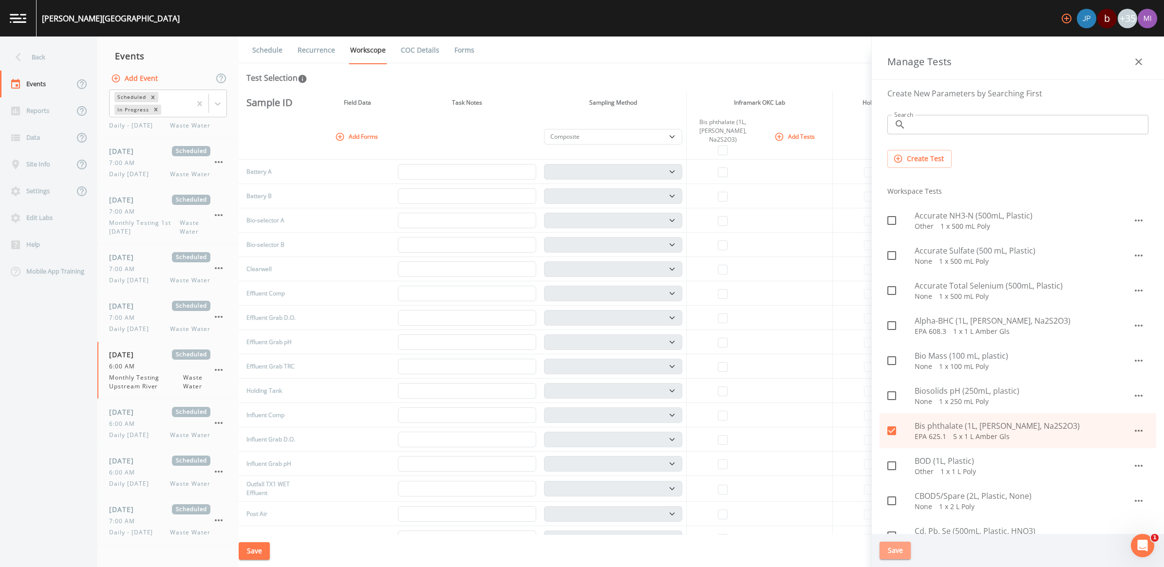
click at [896, 554] on button "Save" at bounding box center [894, 551] width 31 height 18
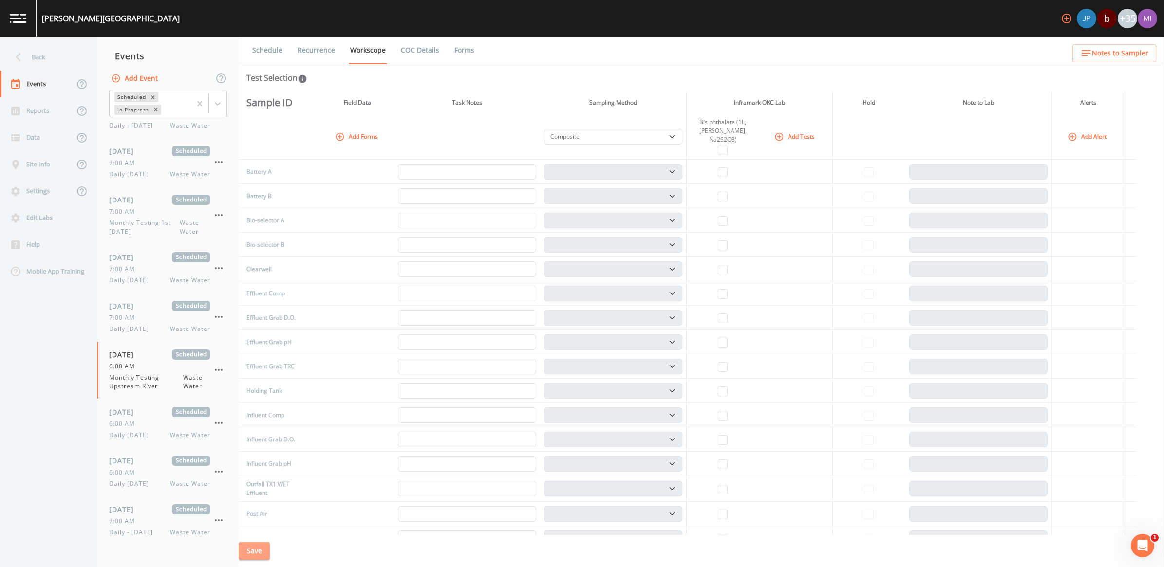
click at [259, 553] on button "Save" at bounding box center [254, 551] width 31 height 18
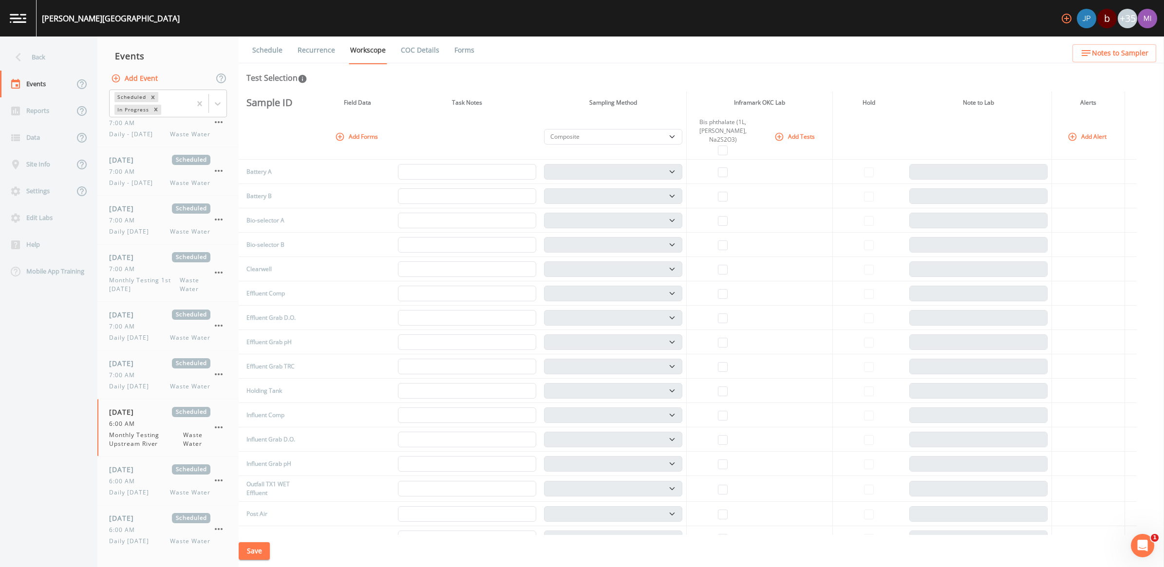
scroll to position [411, 0]
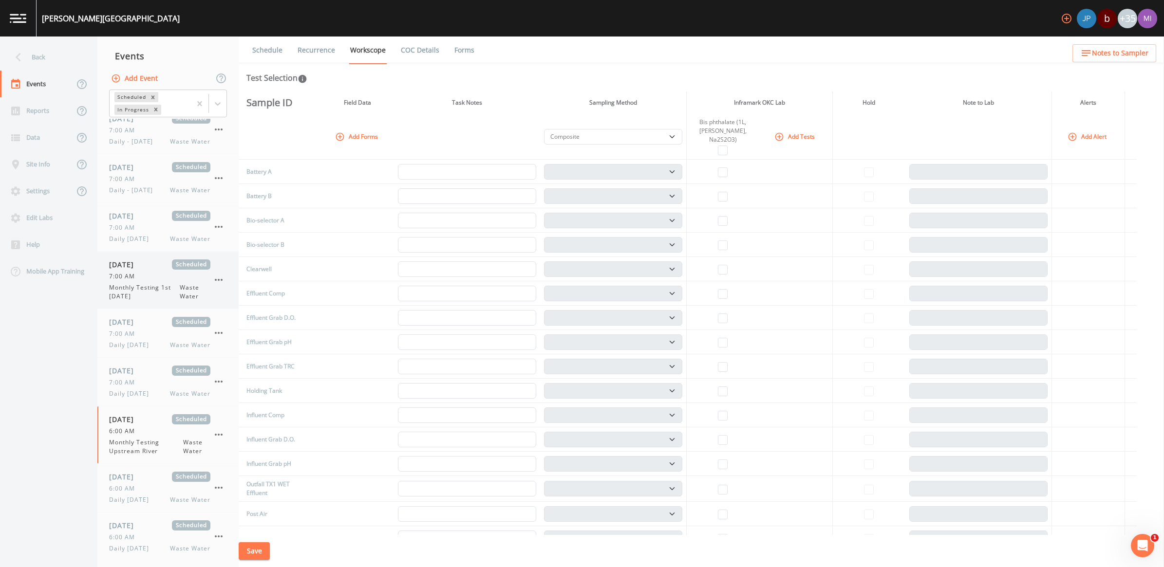
click at [152, 285] on span "Monthly Testing 1st [DATE]" at bounding box center [144, 292] width 71 height 18
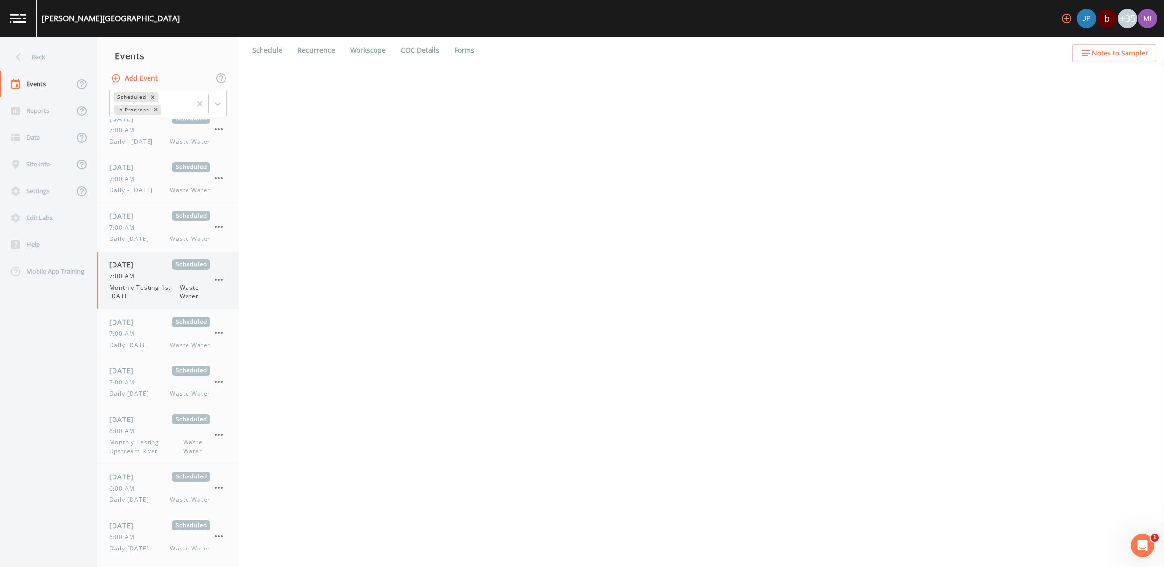
select select "b6a3c313-748b-4795-a028-792ad310bd60"
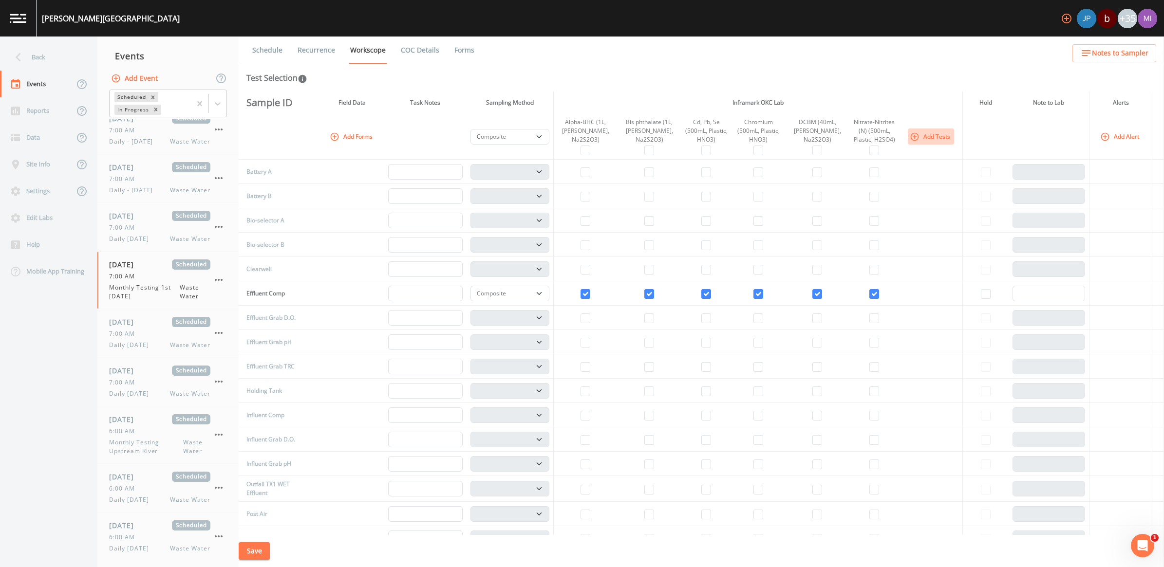
click at [922, 134] on button "Add Tests" at bounding box center [931, 137] width 46 height 16
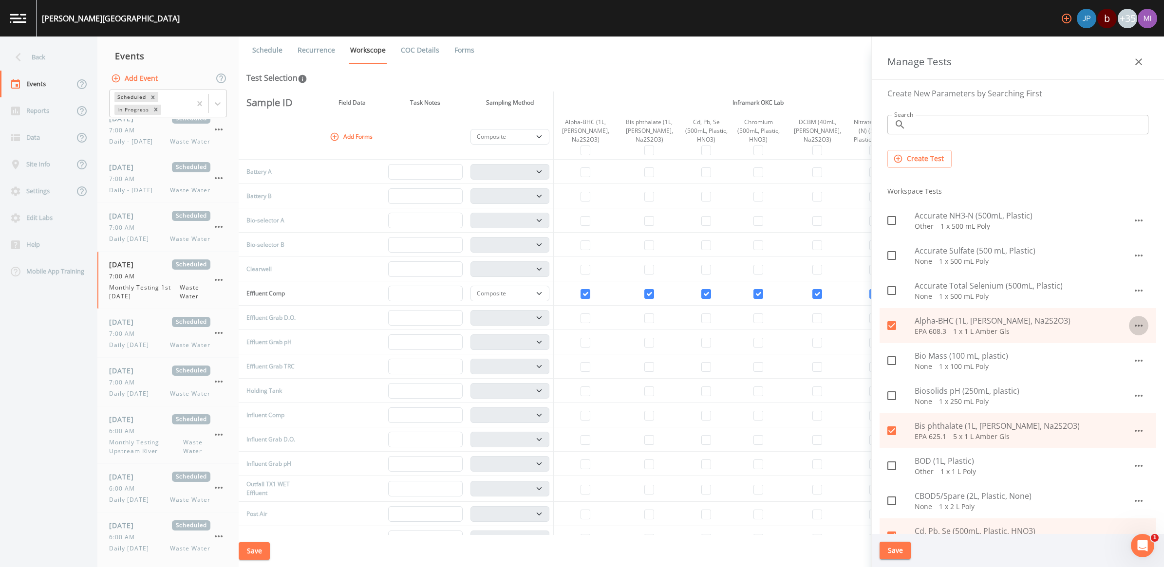
click at [1135, 327] on icon "button" at bounding box center [1139, 326] width 12 height 12
click at [1133, 349] on li "Edit" at bounding box center [1127, 348] width 57 height 18
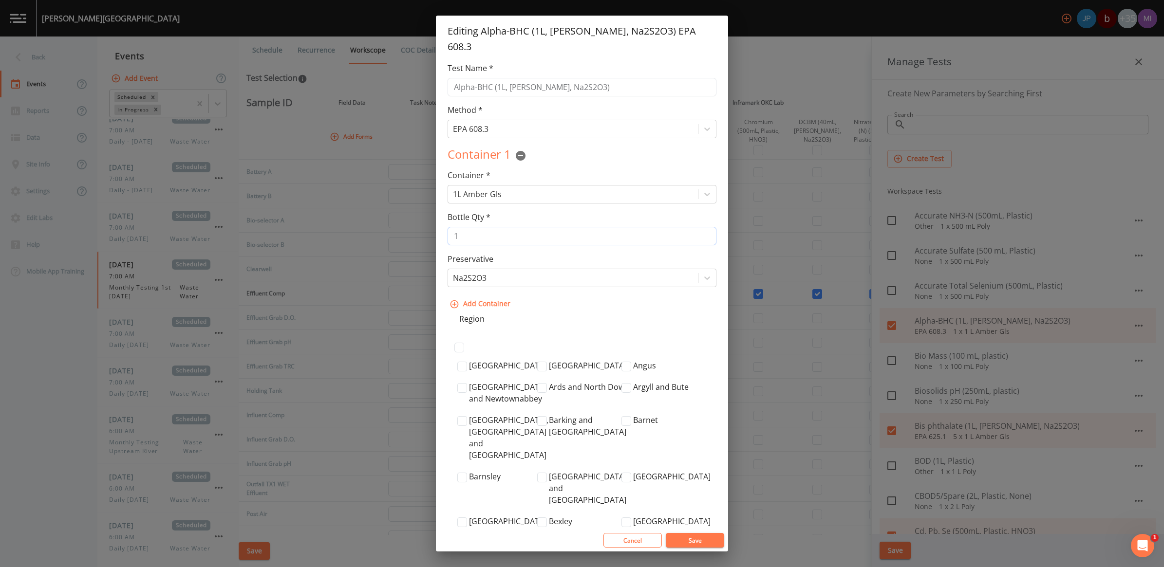
click at [490, 227] on input "1" at bounding box center [581, 236] width 269 height 19
type input "2"
click at [698, 537] on button "Save" at bounding box center [695, 540] width 58 height 15
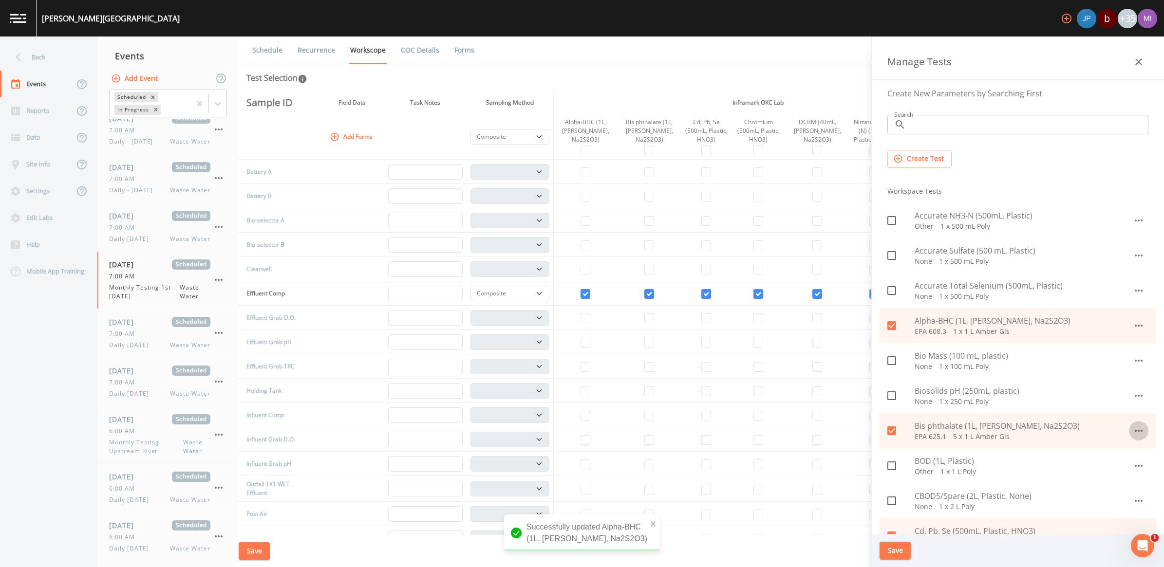
click at [1135, 432] on icon "button" at bounding box center [1139, 431] width 12 height 12
click at [1133, 456] on li "Edit" at bounding box center [1127, 454] width 57 height 18
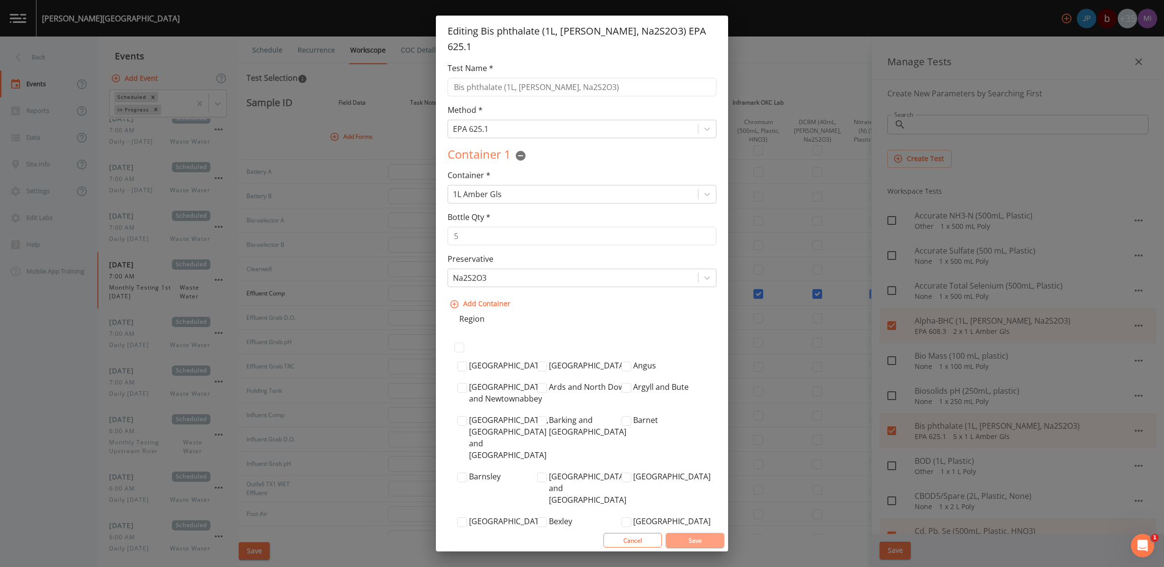
click at [682, 539] on button "Save" at bounding box center [695, 540] width 58 height 15
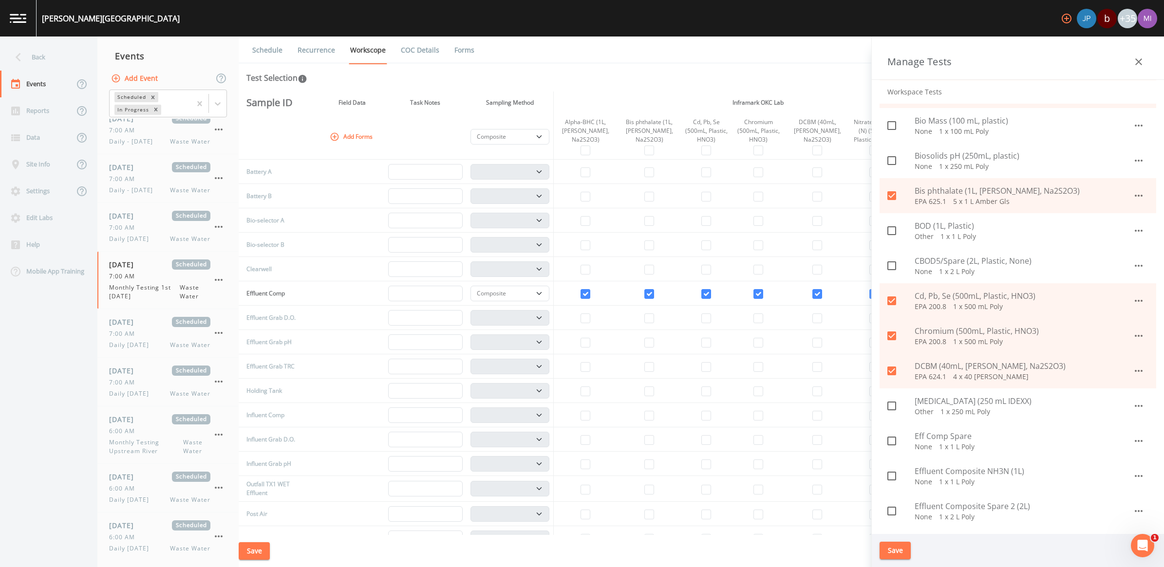
scroll to position [289, 0]
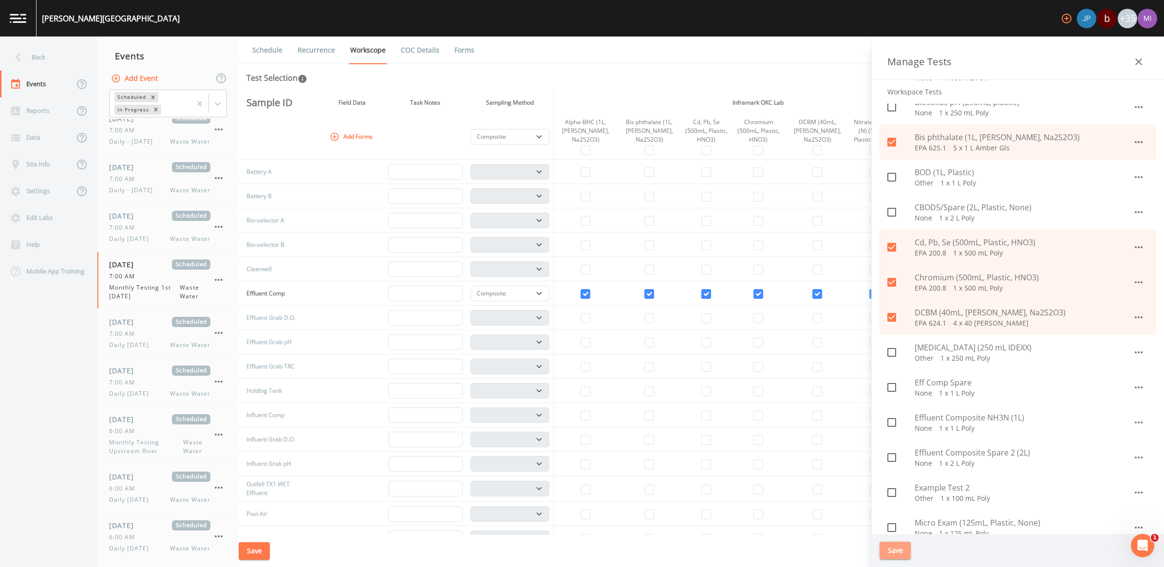
click at [894, 550] on button "Save" at bounding box center [894, 551] width 31 height 18
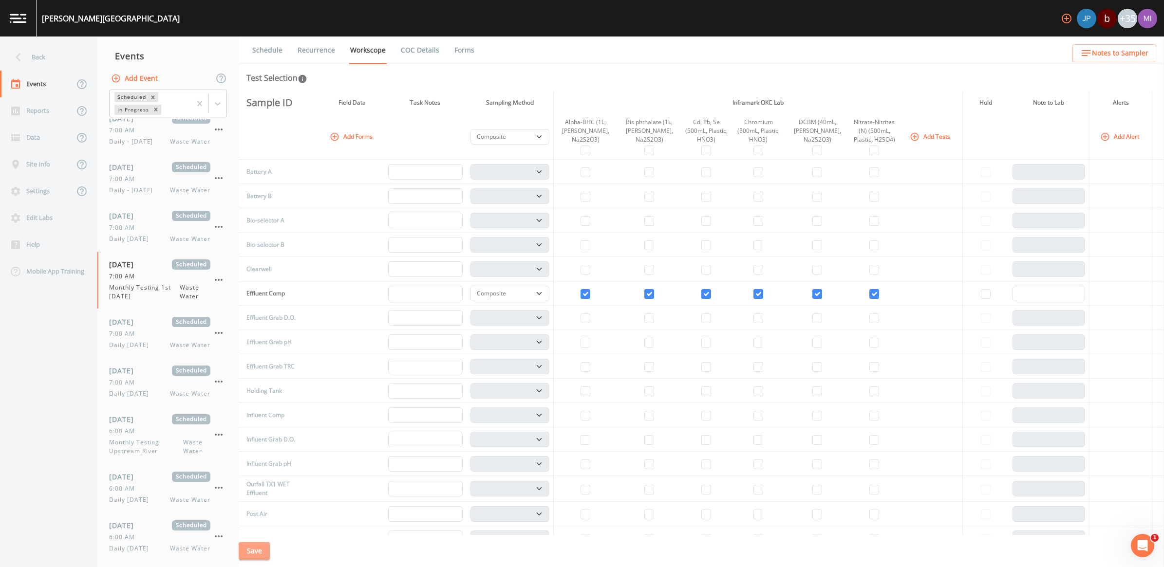
click at [262, 550] on button "Save" at bounding box center [254, 551] width 31 height 18
click at [1067, 19] on icon "button" at bounding box center [1067, 19] width 12 height 12
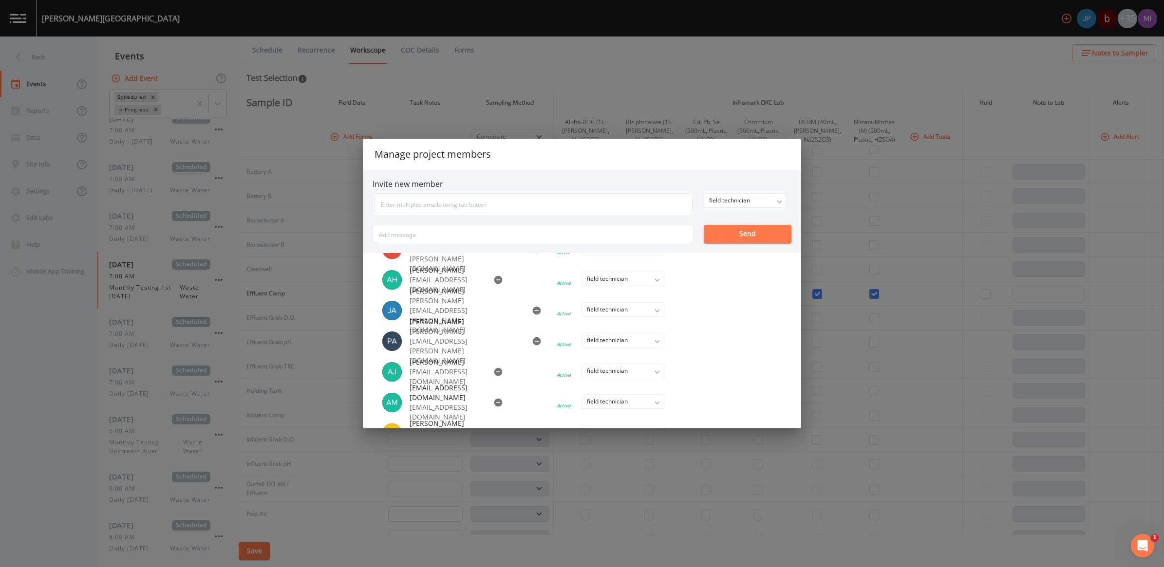
scroll to position [618, 0]
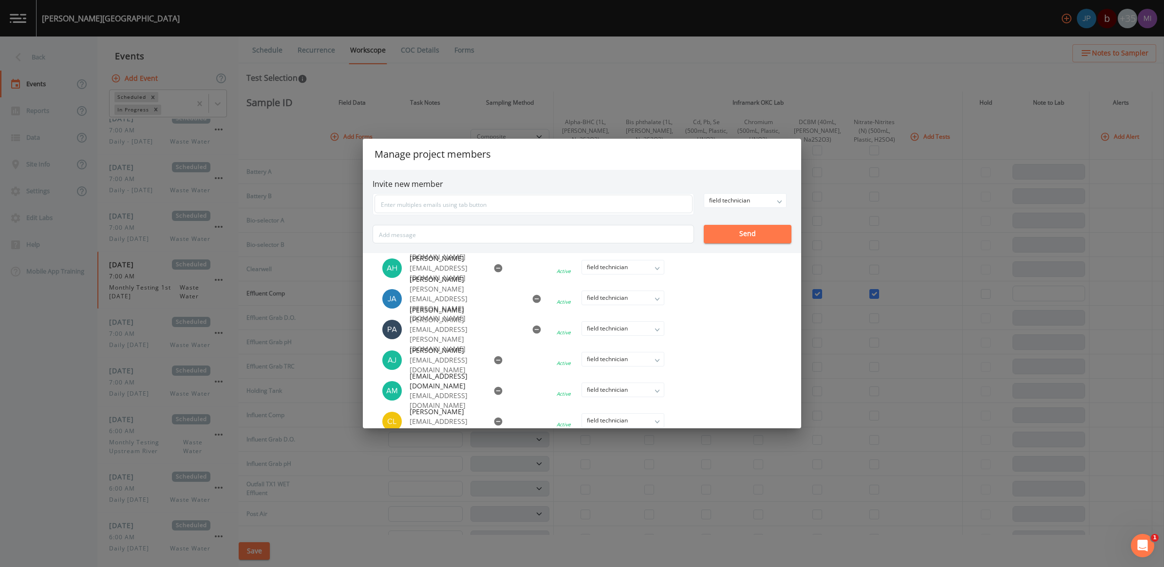
click at [658, 330] on li at bounding box center [603, 329] width 166 height 21
click at [614, 329] on li at bounding box center [603, 329] width 166 height 21
click at [440, 334] on p "[PERSON_NAME][EMAIL_ADDRESS][PERSON_NAME][DOMAIN_NAME]" at bounding box center [464, 334] width 111 height 39
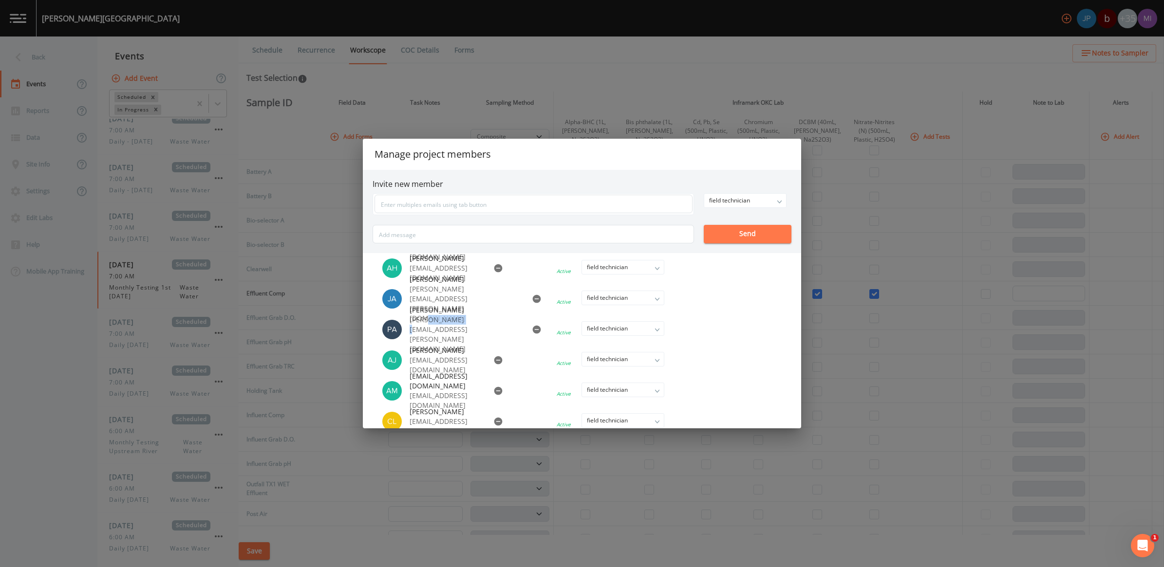
click at [440, 334] on p "[PERSON_NAME][EMAIL_ADDRESS][PERSON_NAME][DOMAIN_NAME]" at bounding box center [464, 334] width 111 height 39
drag, startPoint x: 440, startPoint y: 334, endPoint x: 561, endPoint y: 333, distance: 121.3
click at [561, 333] on li at bounding box center [603, 329] width 166 height 21
click at [765, 86] on div "Manage project members Invite new member field technician owner admin field tec…" at bounding box center [582, 283] width 1164 height 567
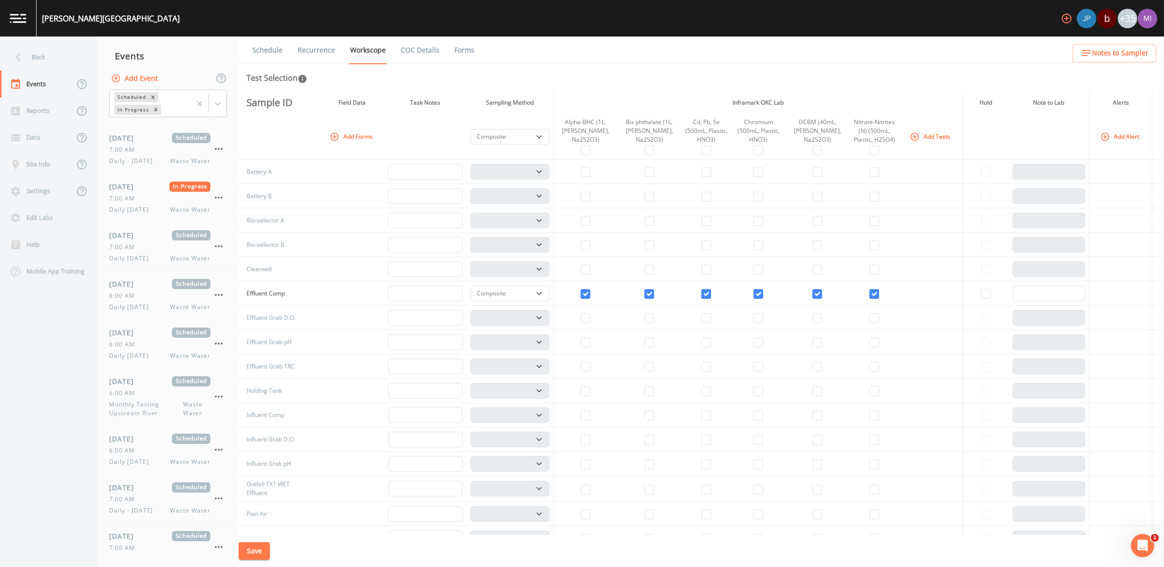
scroll to position [0, 0]
